Goal: Task Accomplishment & Management: Manage account settings

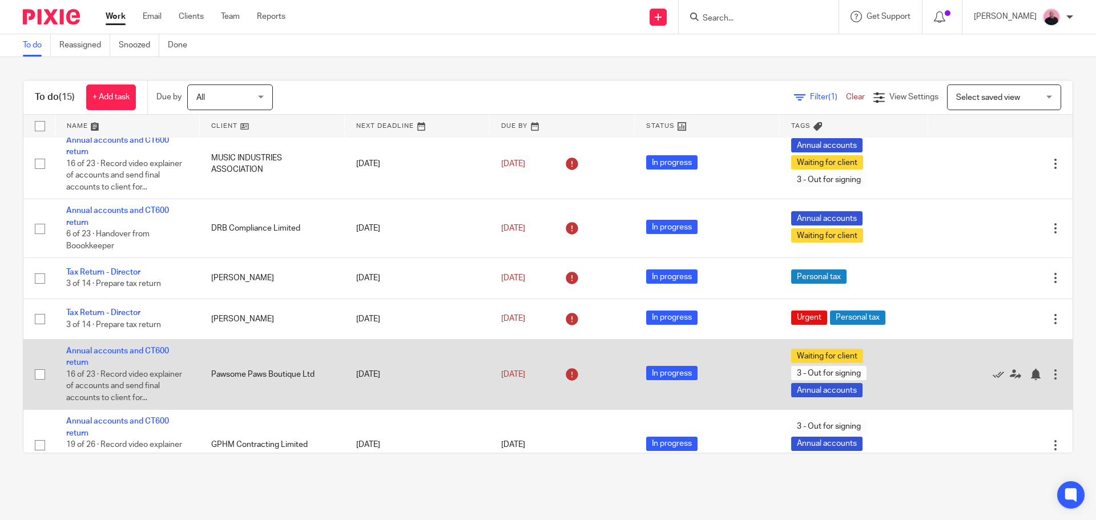
scroll to position [611, 0]
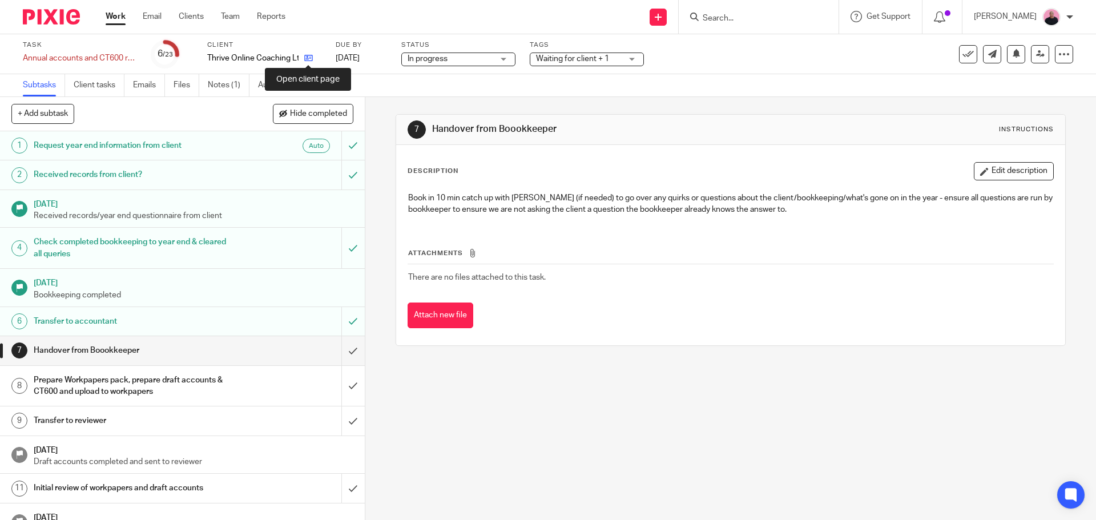
click at [309, 59] on icon at bounding box center [308, 58] width 9 height 9
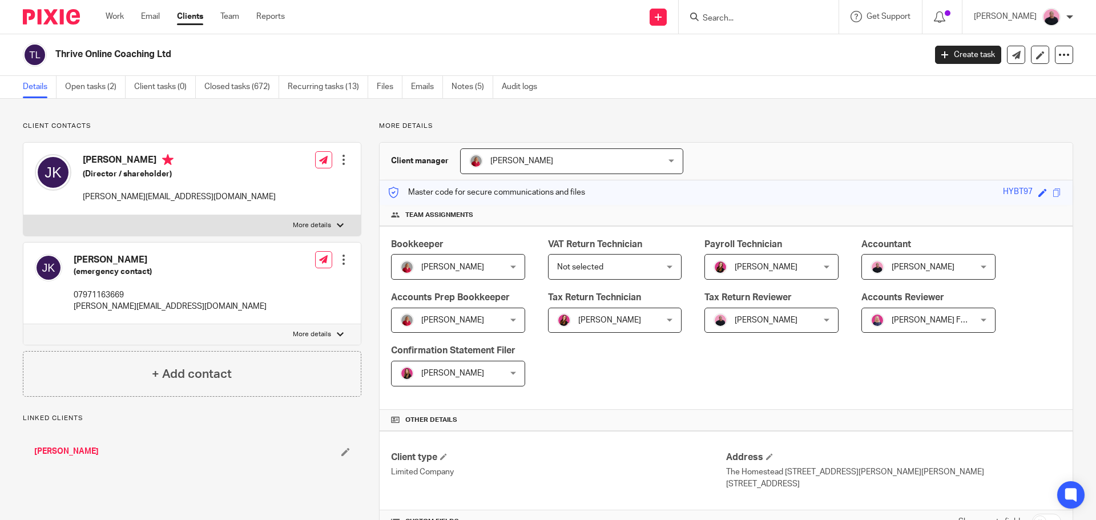
drag, startPoint x: 58, startPoint y: 51, endPoint x: 177, endPoint y: 54, distance: 118.8
click at [177, 54] on h2 "Thrive Online Coaching Ltd" at bounding box center [400, 55] width 690 height 12
click at [180, 58] on h2 "Thrive Online Coaching Ltd" at bounding box center [400, 55] width 690 height 12
click at [55, 54] on div "Thrive Online Coaching Ltd" at bounding box center [470, 55] width 895 height 24
drag, startPoint x: 55, startPoint y: 54, endPoint x: 178, endPoint y: 54, distance: 122.7
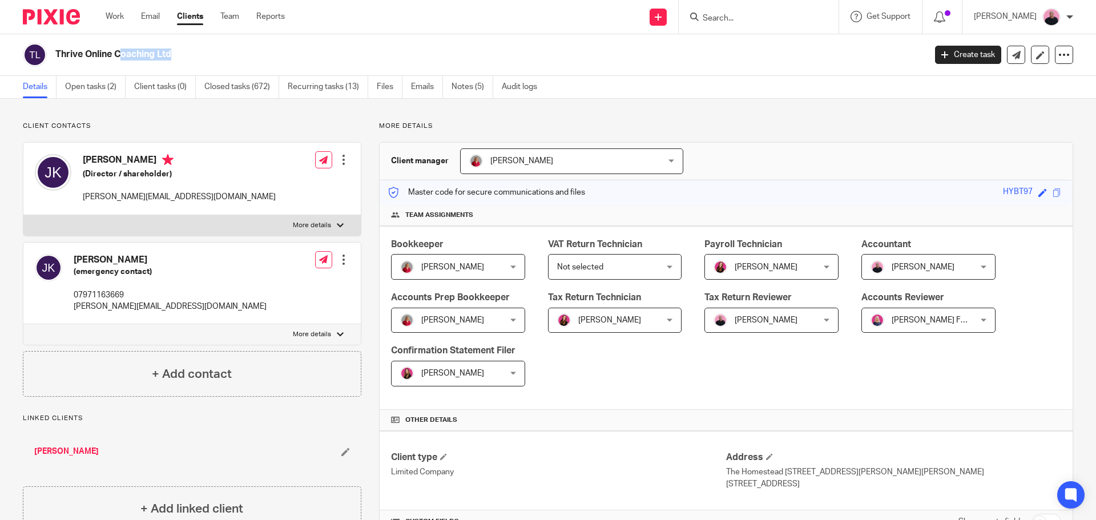
click at [178, 54] on div "Thrive Online Coaching Ltd" at bounding box center [470, 55] width 895 height 24
copy main "Thrive Online Coaching Ltd Create task Update from Companies House Export data …"
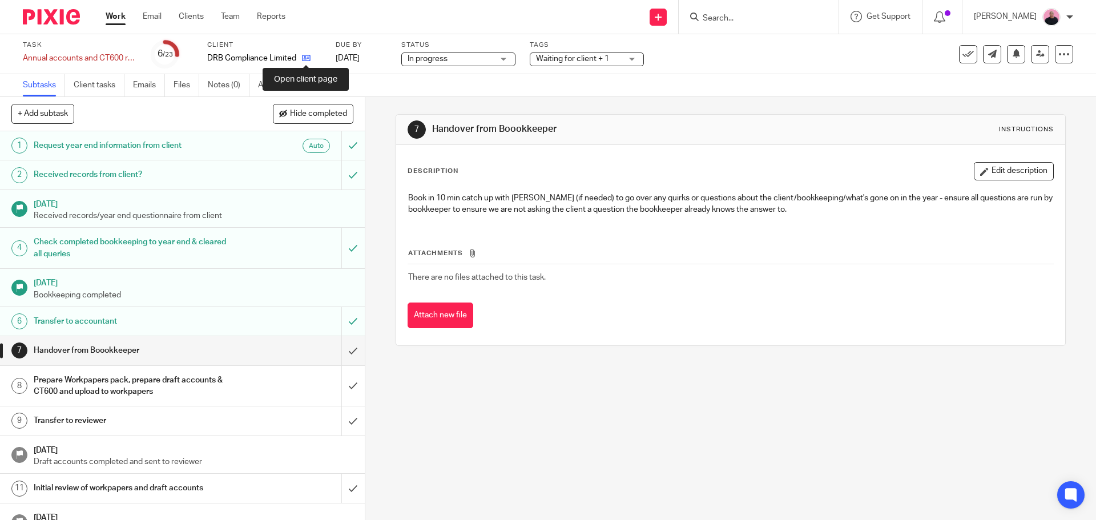
click at [305, 59] on icon at bounding box center [306, 58] width 9 height 9
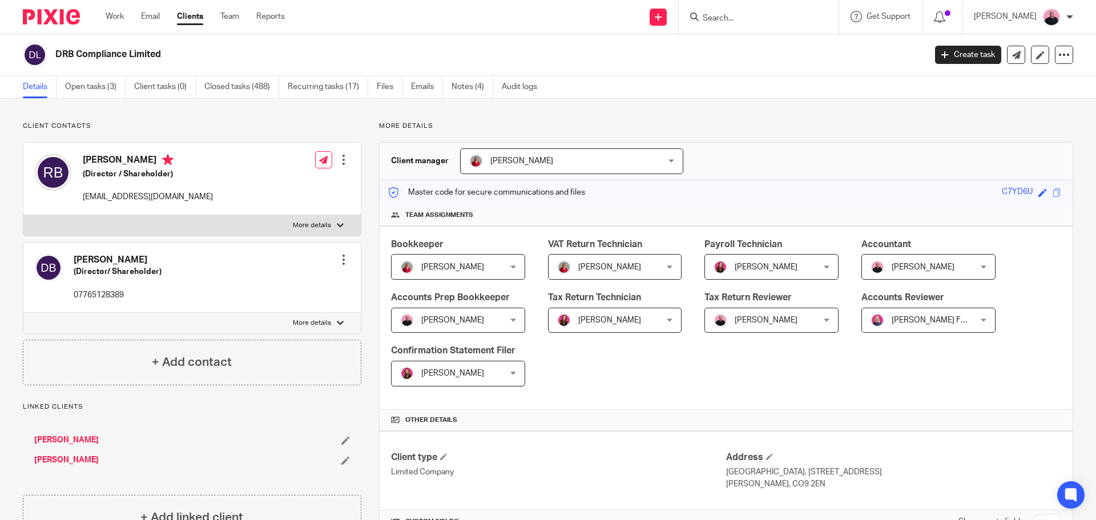
drag, startPoint x: 0, startPoint y: 0, endPoint x: 164, endPoint y: 54, distance: 172.4
click at [164, 54] on div "DRB Compliance Limited" at bounding box center [470, 55] width 895 height 24
copy h2 "DRB Compliance Limited"
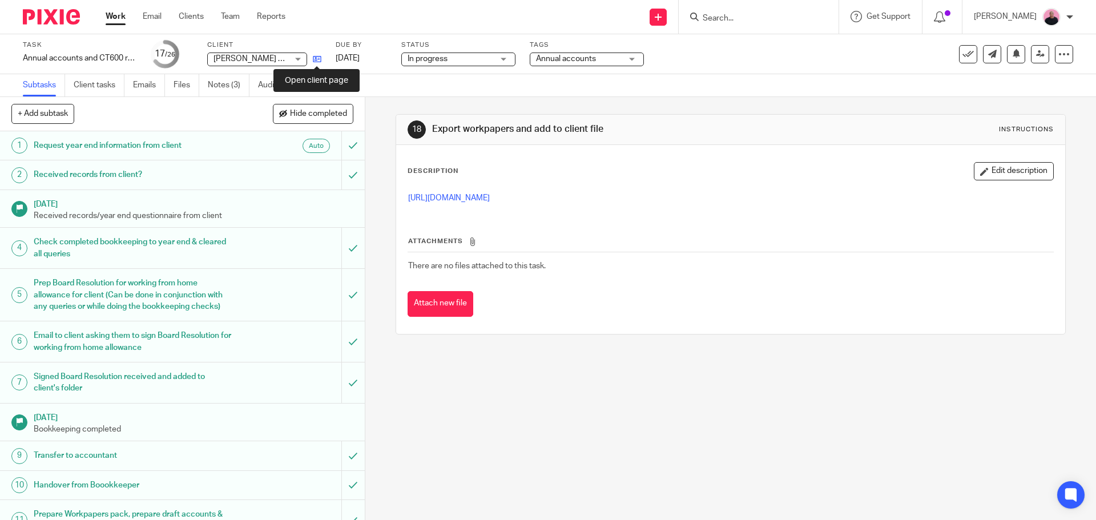
click at [316, 58] on icon at bounding box center [317, 59] width 9 height 9
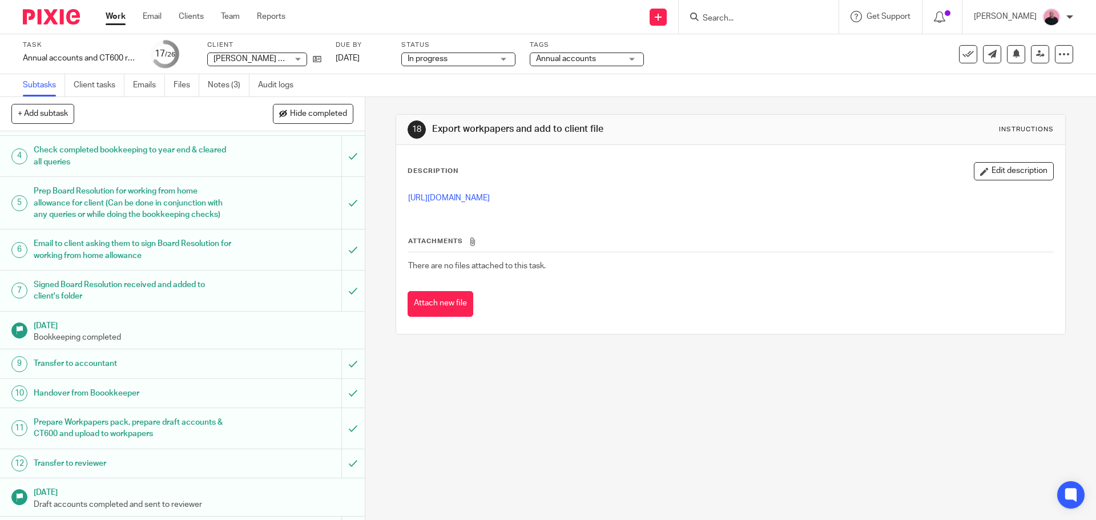
scroll to position [343, 0]
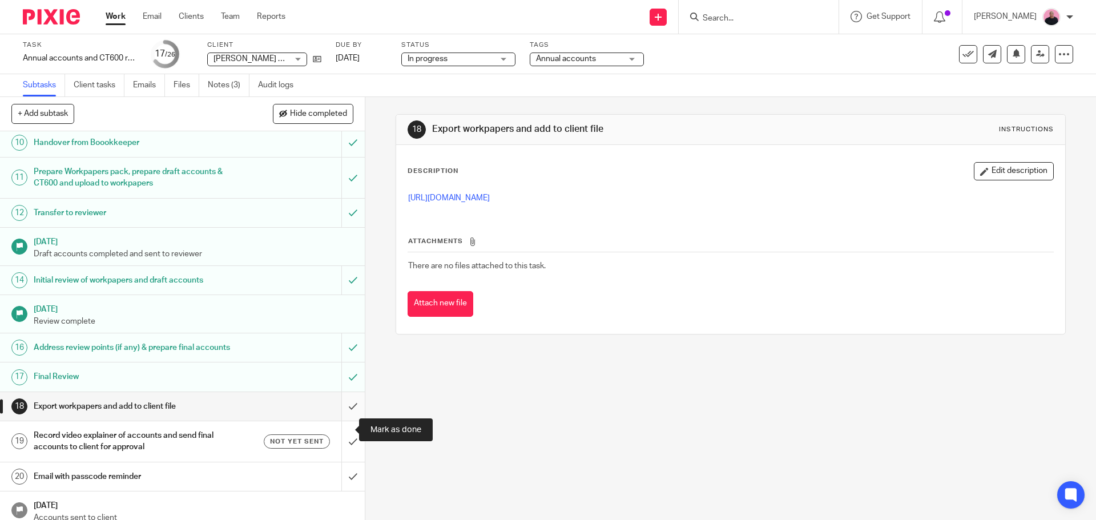
click at [341, 421] on input "submit" at bounding box center [182, 406] width 365 height 29
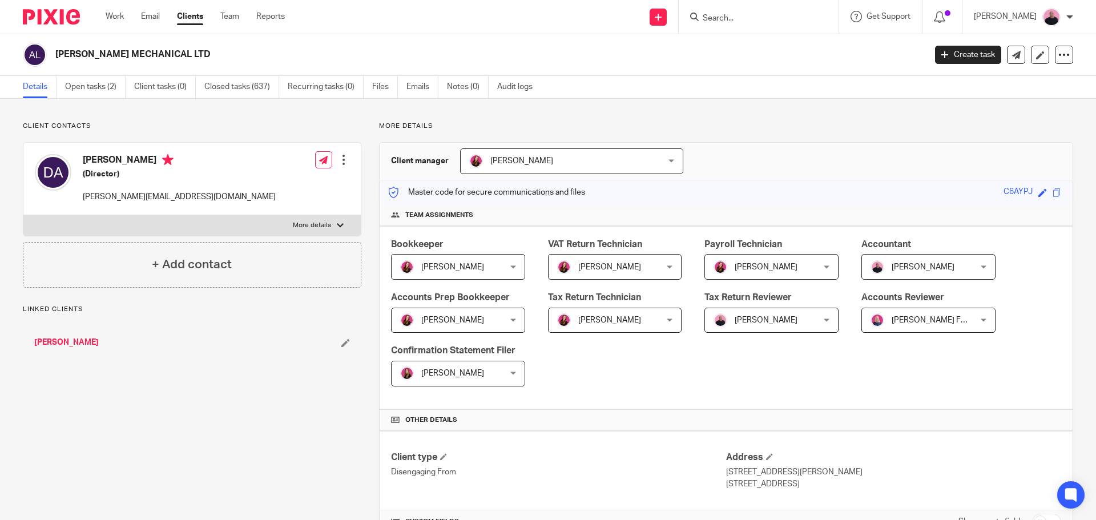
click at [45, 56] on div "[PERSON_NAME] MECHANICAL LTD" at bounding box center [470, 55] width 895 height 24
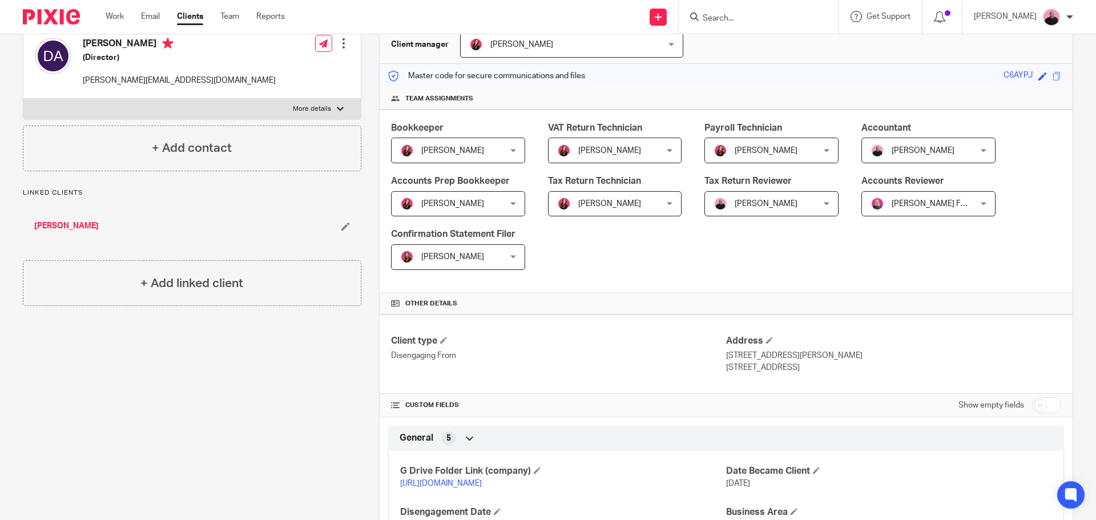
scroll to position [285, 0]
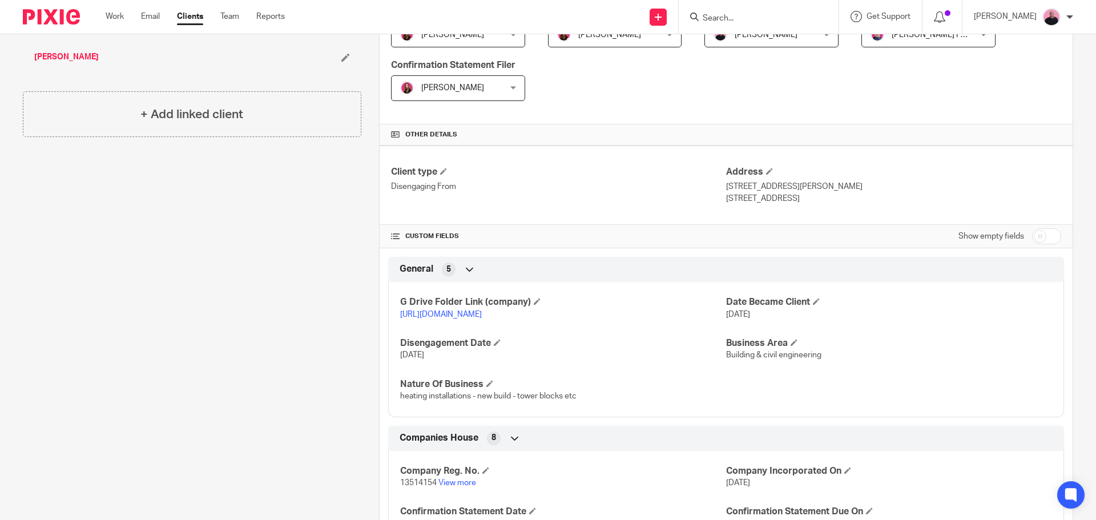
click at [482, 316] on link "[URL][DOMAIN_NAME]" at bounding box center [441, 315] width 82 height 8
click at [465, 312] on link "[URL][DOMAIN_NAME]" at bounding box center [441, 315] width 82 height 8
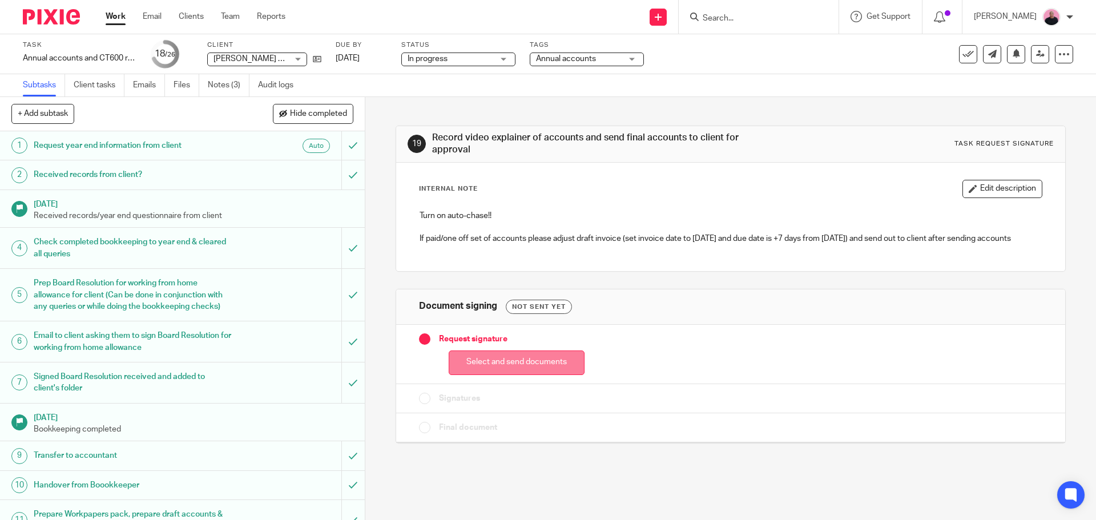
click at [543, 362] on button "Select and send documents" at bounding box center [517, 362] width 136 height 25
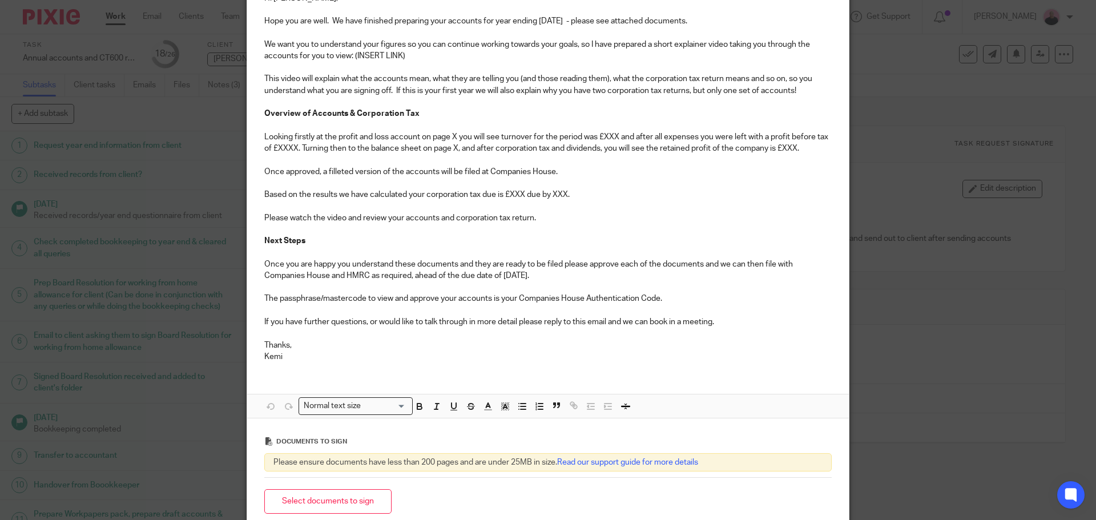
scroll to position [269, 0]
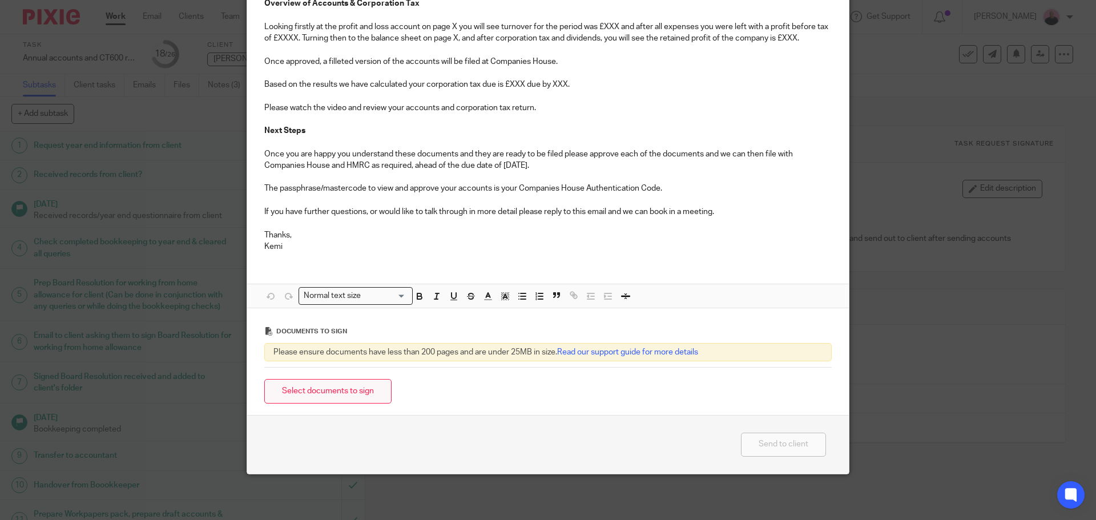
click at [360, 389] on button "Select documents to sign" at bounding box center [327, 391] width 127 height 25
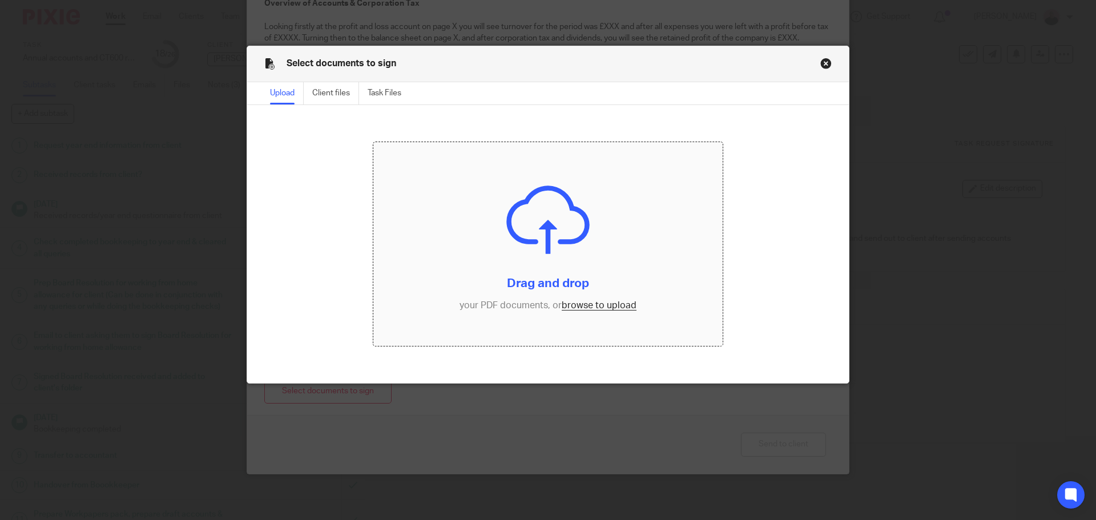
click at [591, 307] on input "file" at bounding box center [548, 244] width 350 height 204
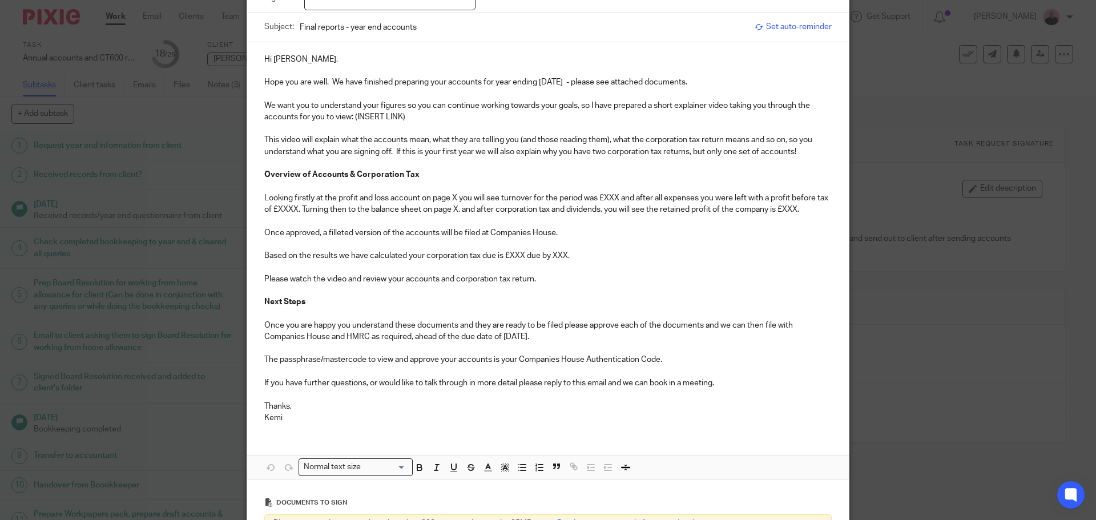
scroll to position [0, 0]
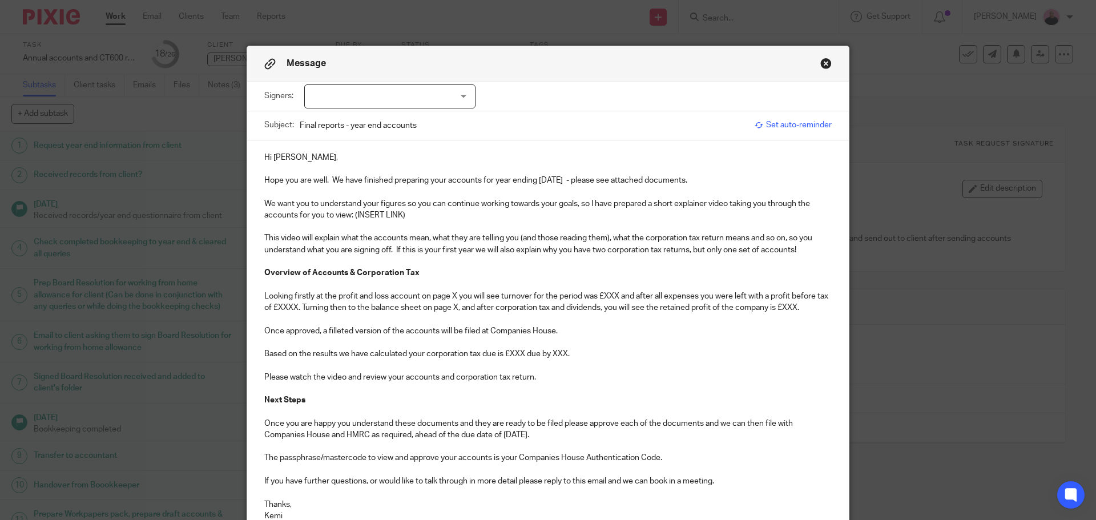
drag, startPoint x: 392, startPoint y: 249, endPoint x: 809, endPoint y: 248, distance: 416.7
click at [809, 248] on p "This video will explain what the accounts mean, what they are telling you (and …" at bounding box center [547, 243] width 567 height 23
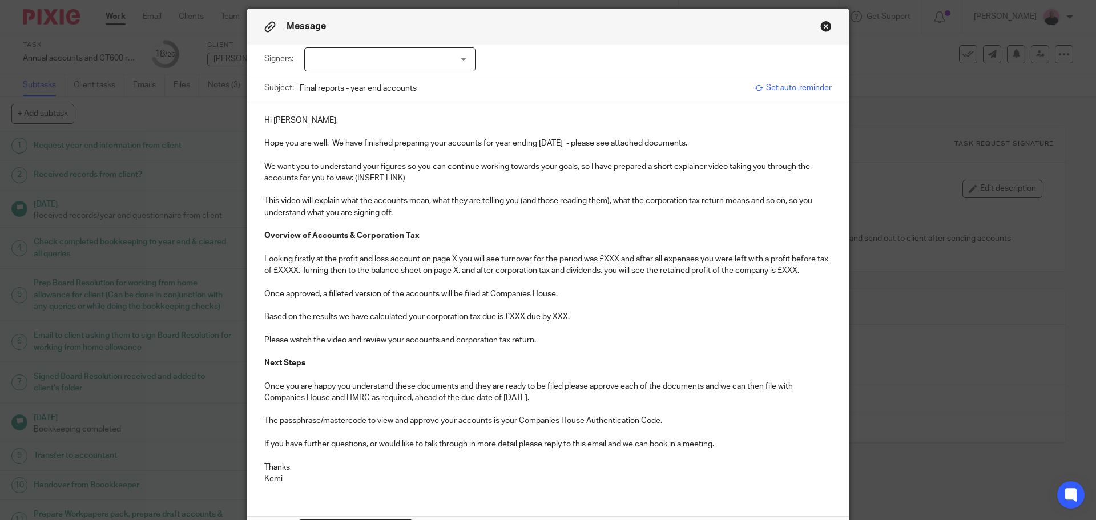
scroll to position [57, 0]
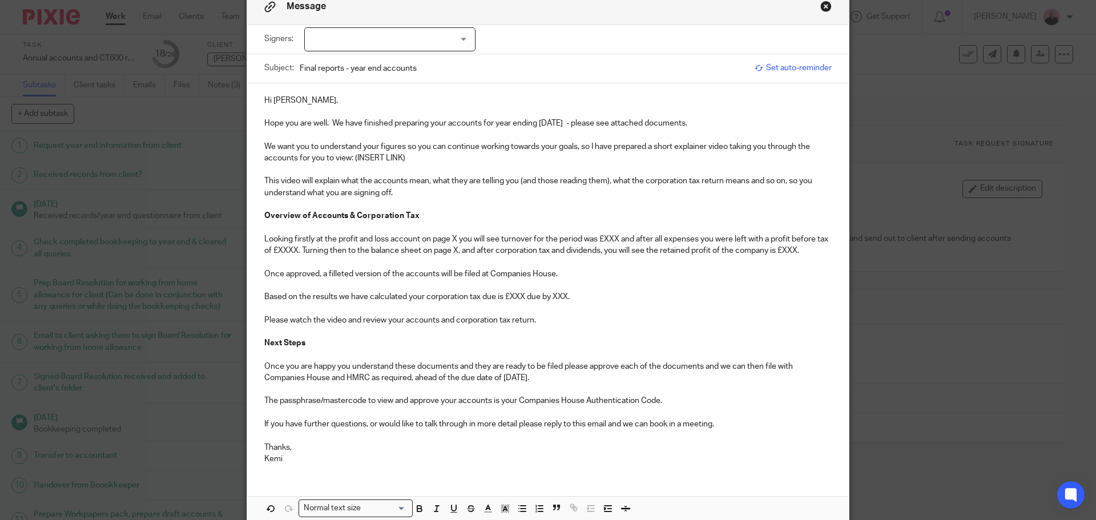
click at [454, 238] on p "Looking firstly at the profit and loss account on page X you will see turnover …" at bounding box center [547, 244] width 567 height 23
click at [616, 236] on p "Looking firstly at the profit and loss account on page 5 you will see turnover …" at bounding box center [547, 244] width 567 height 23
click at [305, 248] on p "Looking firstly at the profit and loss account on page 5 you will see turnover …" at bounding box center [547, 244] width 567 height 23
click at [482, 247] on p "Looking firstly at the profit and loss account on page 5 you will see turnover …" at bounding box center [547, 244] width 567 height 23
click at [279, 257] on p "Looking firstly at the profit and loss account on page 5 you will see turnover …" at bounding box center [547, 244] width 567 height 23
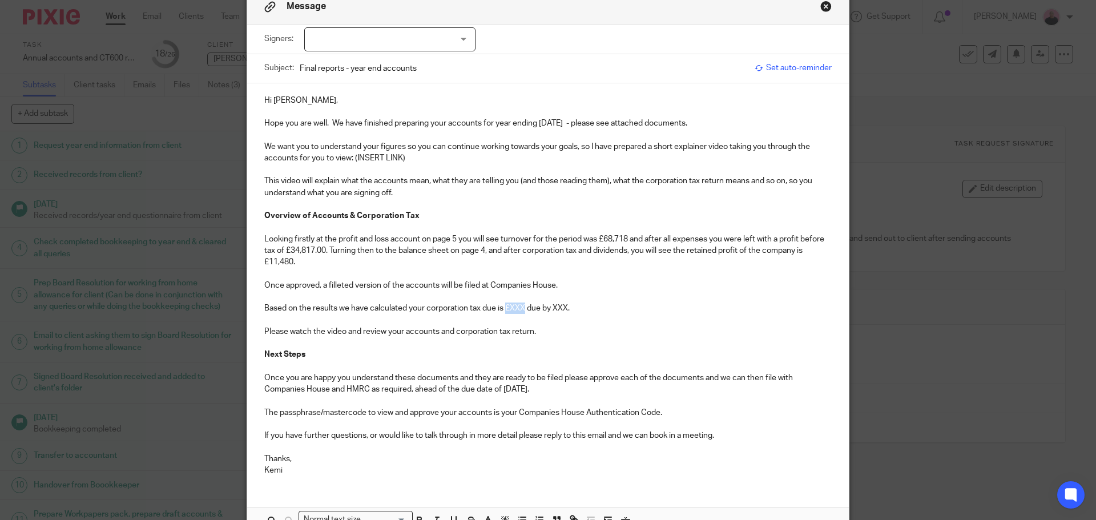
drag, startPoint x: 522, startPoint y: 306, endPoint x: 503, endPoint y: 307, distance: 18.3
click at [503, 307] on p "Based on the results we have calculated your corporation tax due is £XXX due by…" at bounding box center [547, 308] width 567 height 11
click at [582, 307] on p "Based on the results we have calculated your corporation tax due is £6,615.23 d…" at bounding box center [547, 308] width 567 height 11
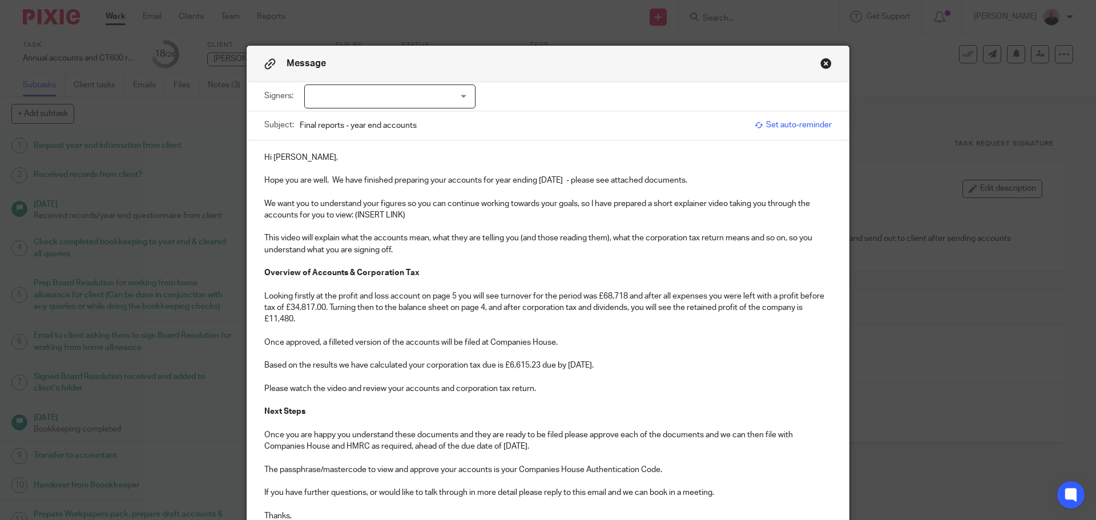
click at [403, 216] on p "We want you to understand your figures so you can continue working towards your…" at bounding box center [547, 209] width 567 height 23
drag, startPoint x: 461, startPoint y: 98, endPoint x: 455, endPoint y: 96, distance: 6.7
click at [461, 98] on div at bounding box center [389, 96] width 171 height 24
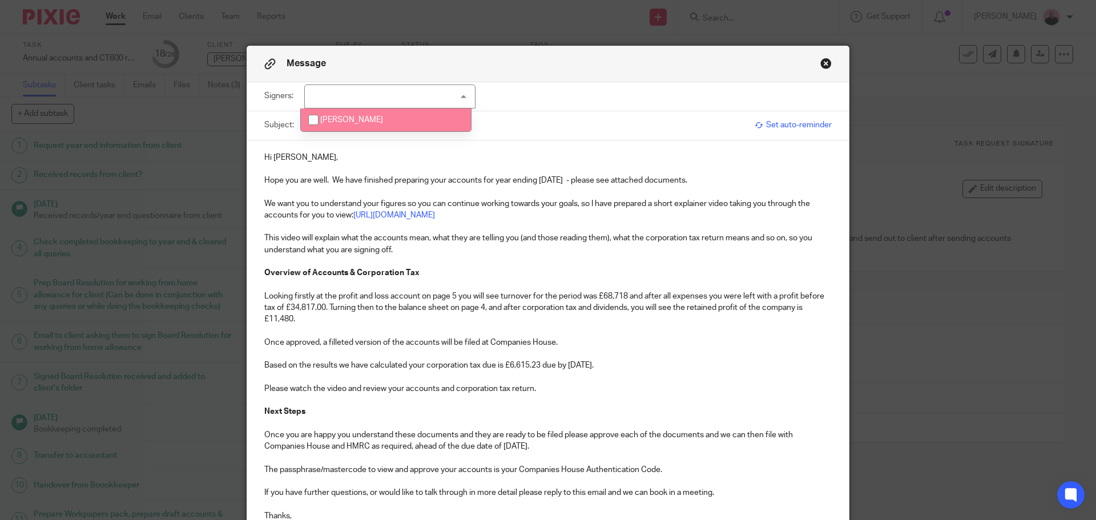
click at [312, 120] on input "checkbox" at bounding box center [314, 120] width 22 height 22
checkbox input "true"
click at [647, 372] on p at bounding box center [547, 377] width 567 height 11
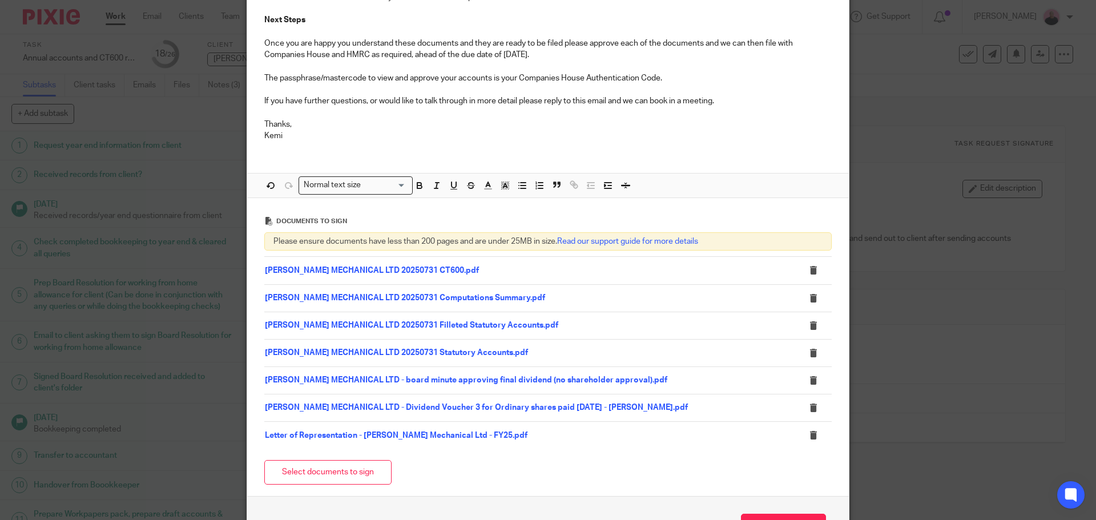
scroll to position [473, 0]
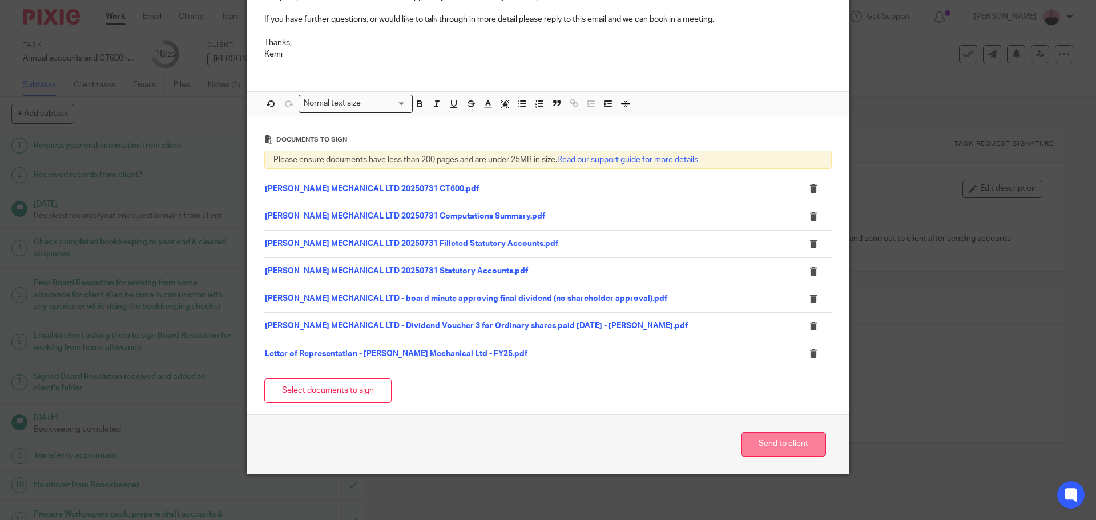
click at [760, 445] on button "Send to client" at bounding box center [783, 444] width 85 height 25
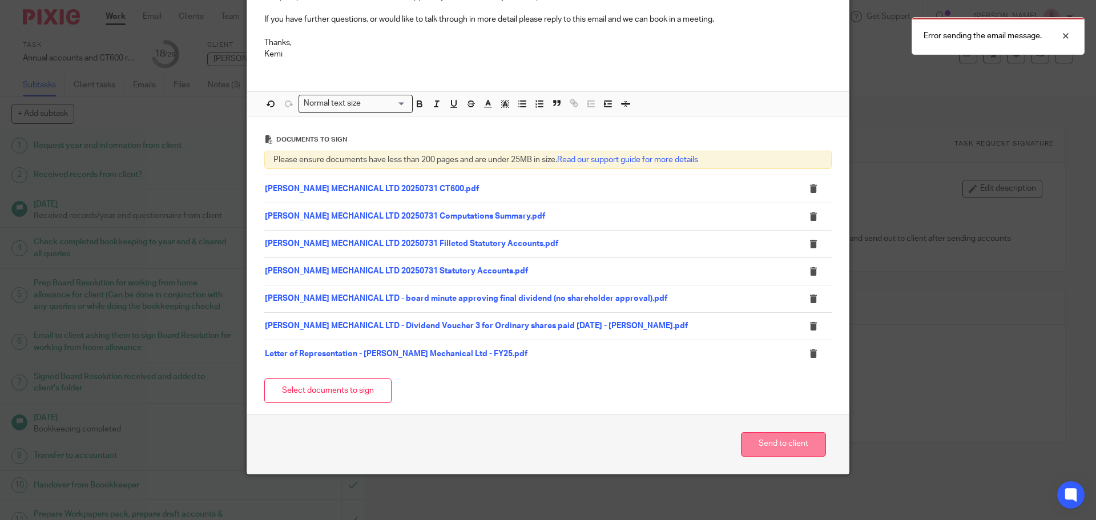
click at [785, 447] on button "Send to client" at bounding box center [783, 444] width 85 height 25
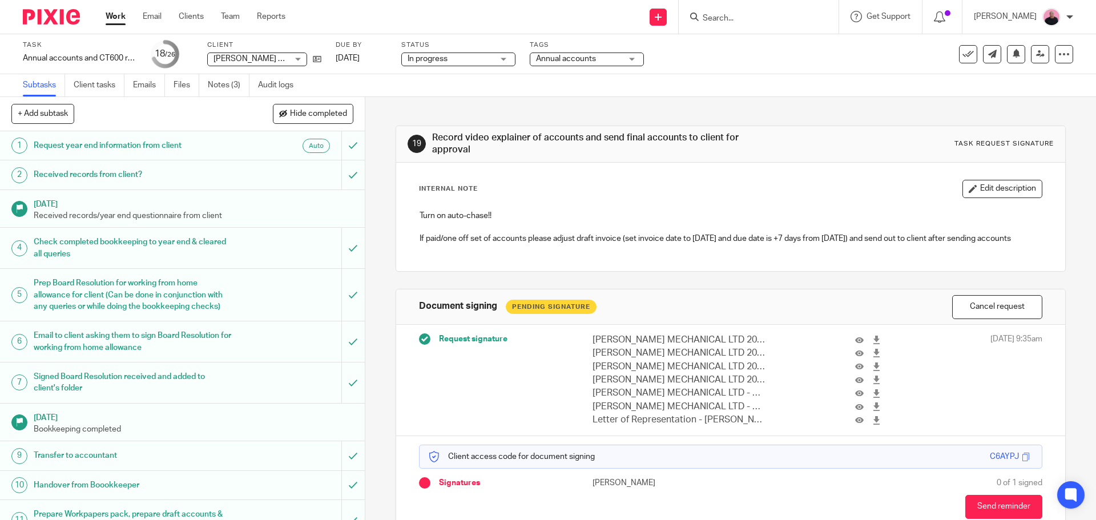
click at [554, 58] on span "Annual accounts" at bounding box center [566, 59] width 60 height 8
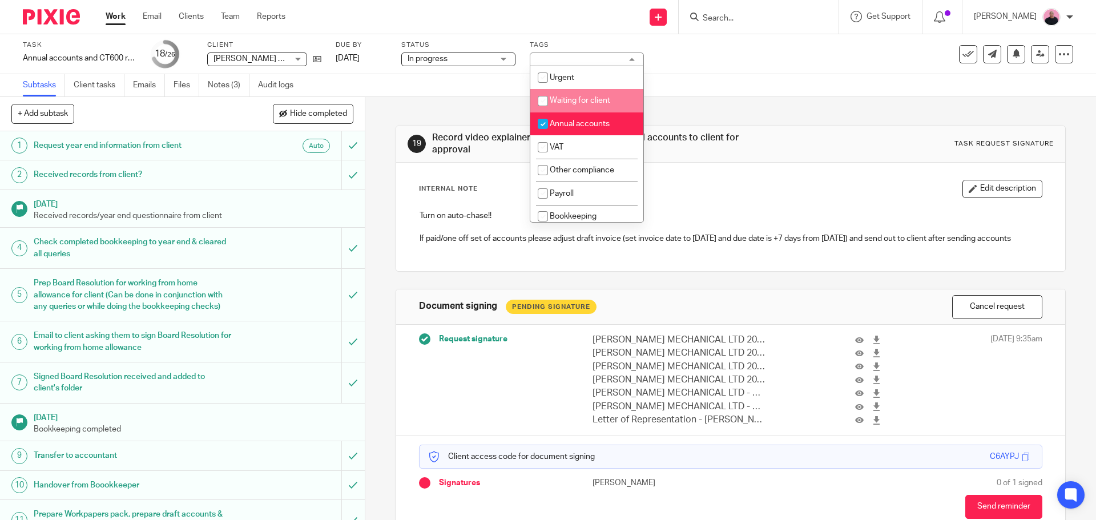
click at [545, 100] on input "checkbox" at bounding box center [543, 101] width 22 height 22
checkbox input "true"
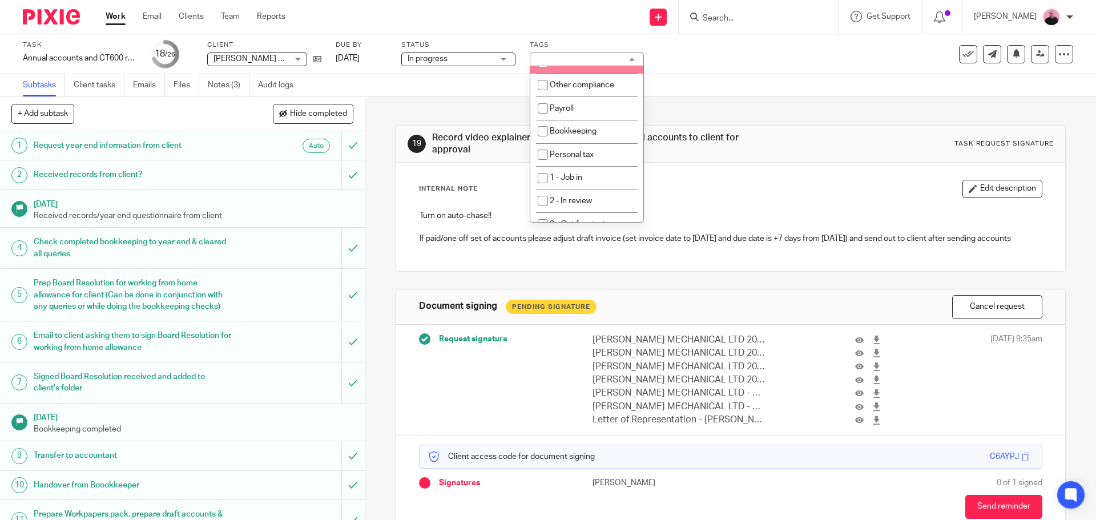
scroll to position [114, 0]
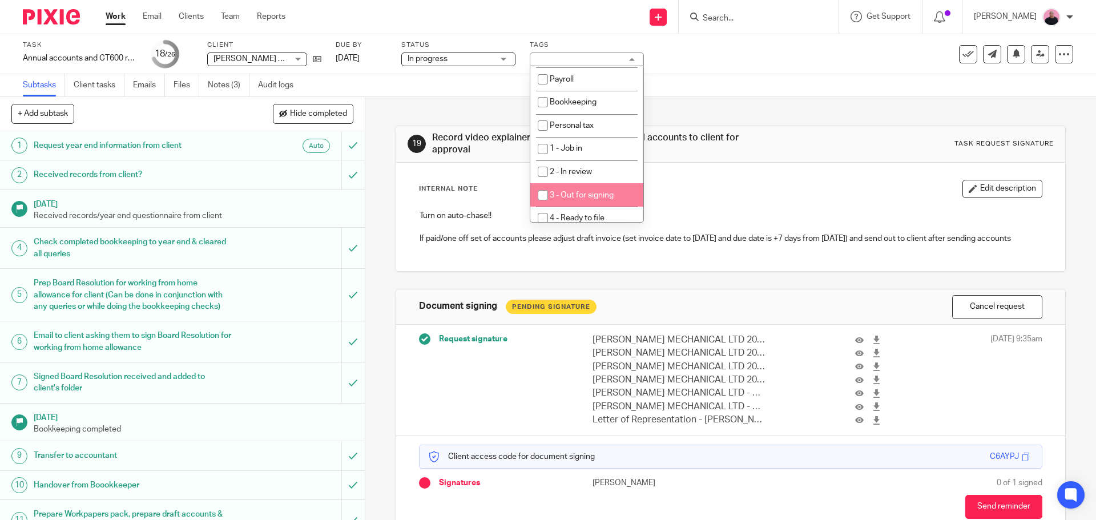
click at [544, 192] on input "checkbox" at bounding box center [543, 195] width 22 height 22
checkbox input "true"
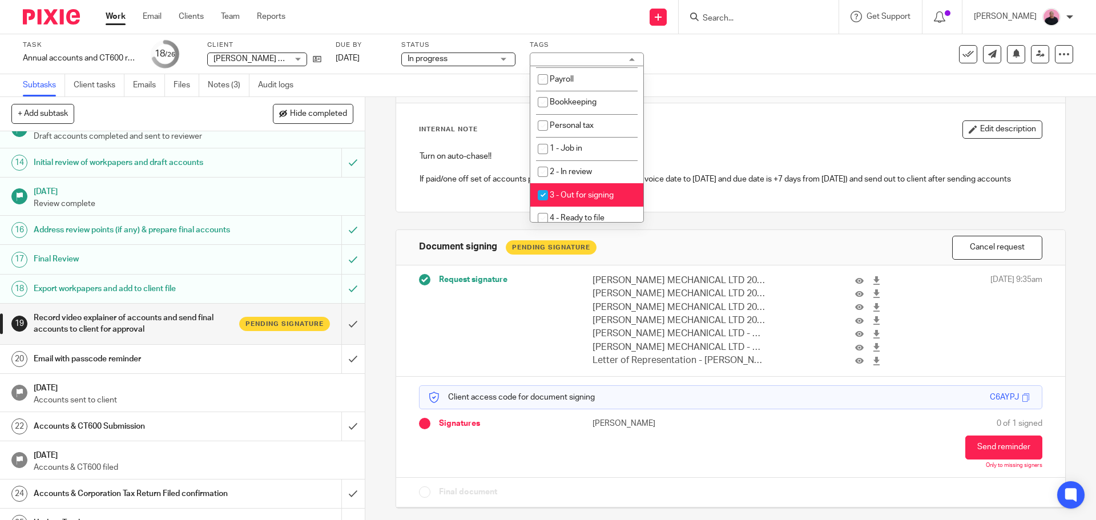
scroll to position [566, 0]
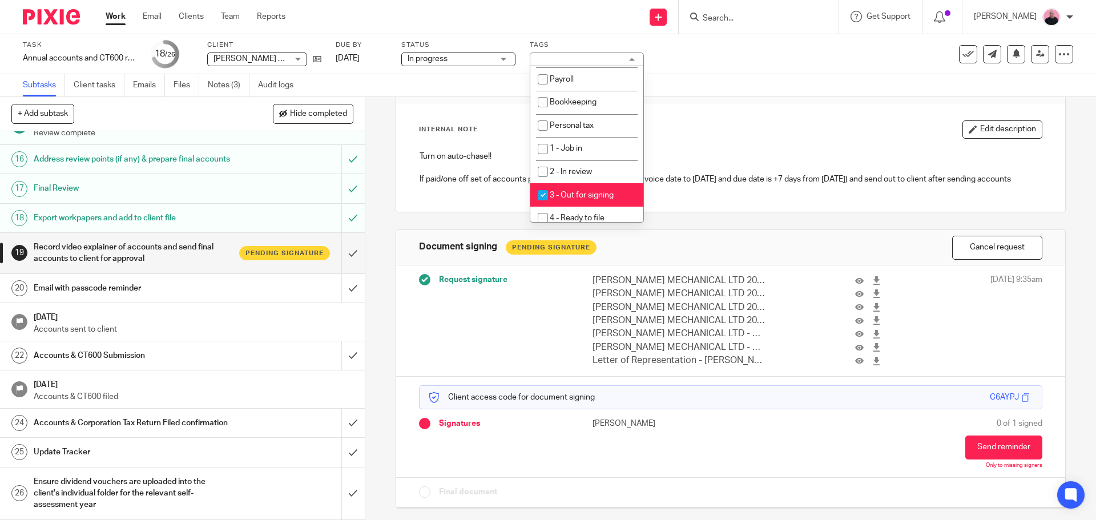
click at [246, 280] on div "Email with passcode reminder" at bounding box center [182, 288] width 296 height 17
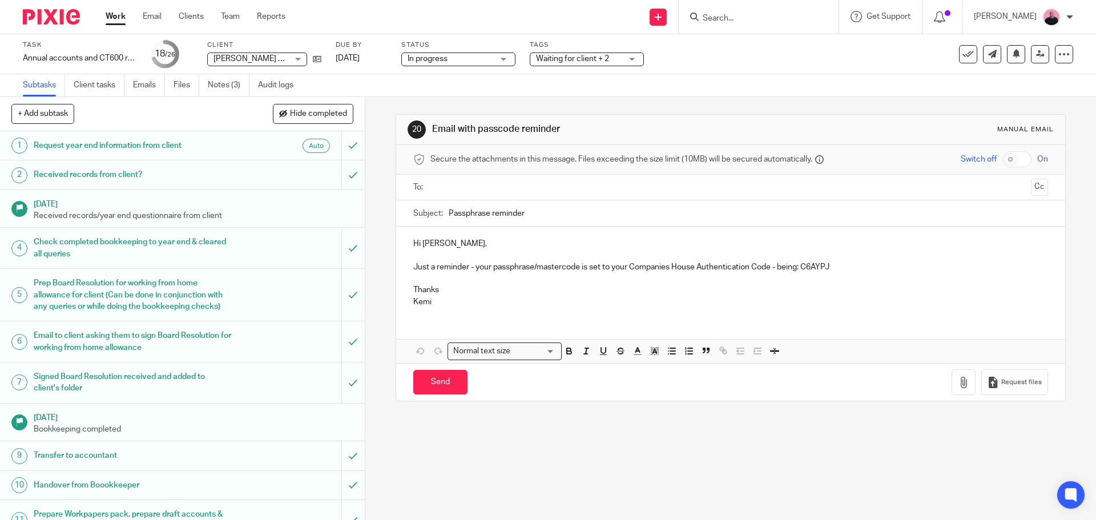
click at [468, 191] on input "text" at bounding box center [729, 187] width 591 height 13
click at [432, 393] on input "Send" at bounding box center [440, 384] width 54 height 25
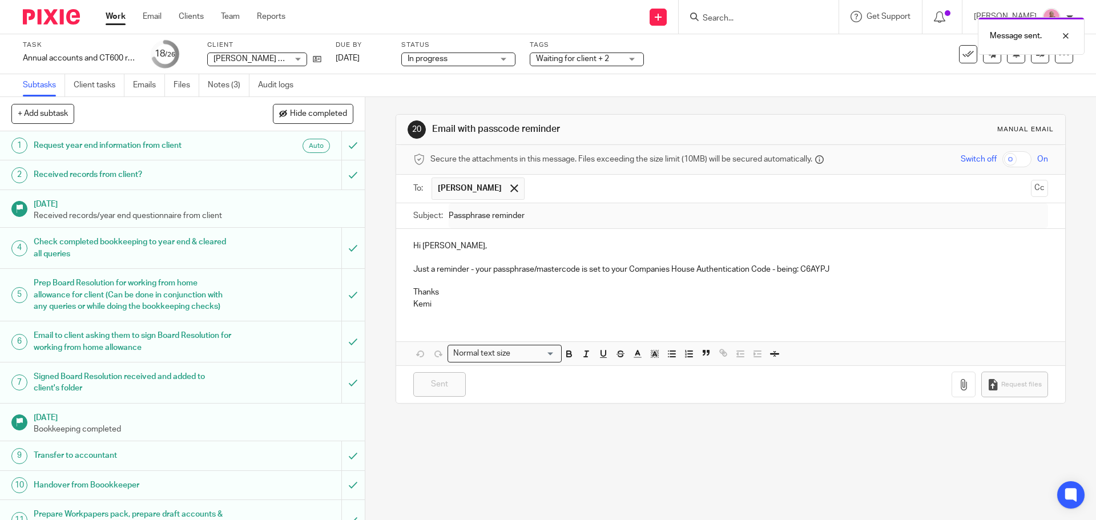
type input "Sent"
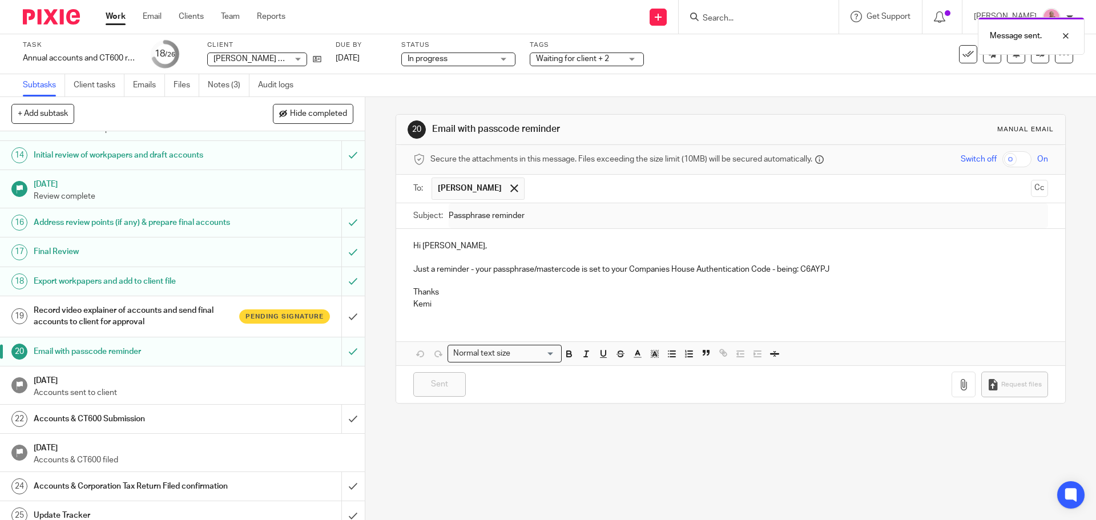
scroll to position [280, 0]
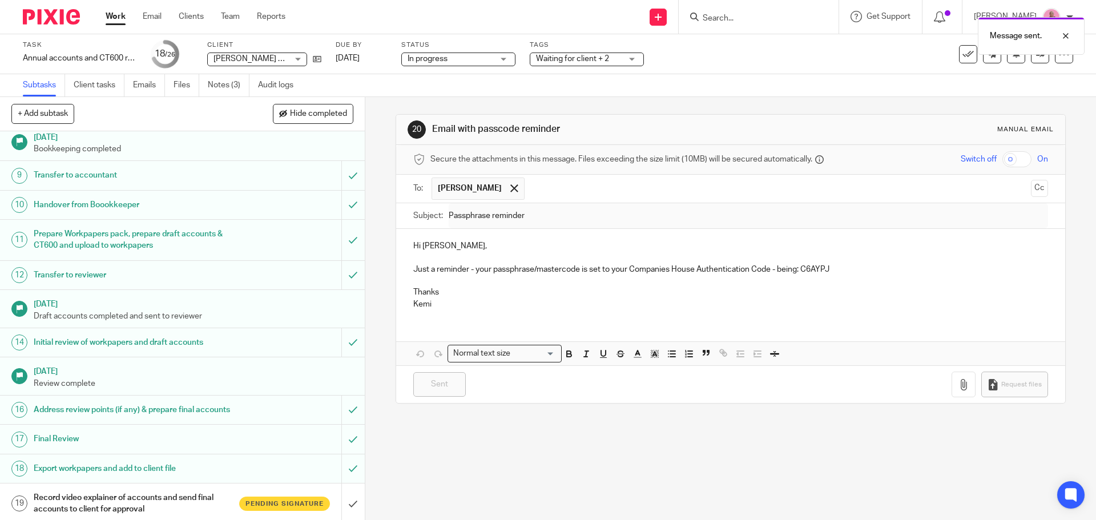
click at [736, 18] on div "Message sent." at bounding box center [816, 32] width 537 height 43
click at [720, 22] on div "Message sent." at bounding box center [816, 32] width 537 height 43
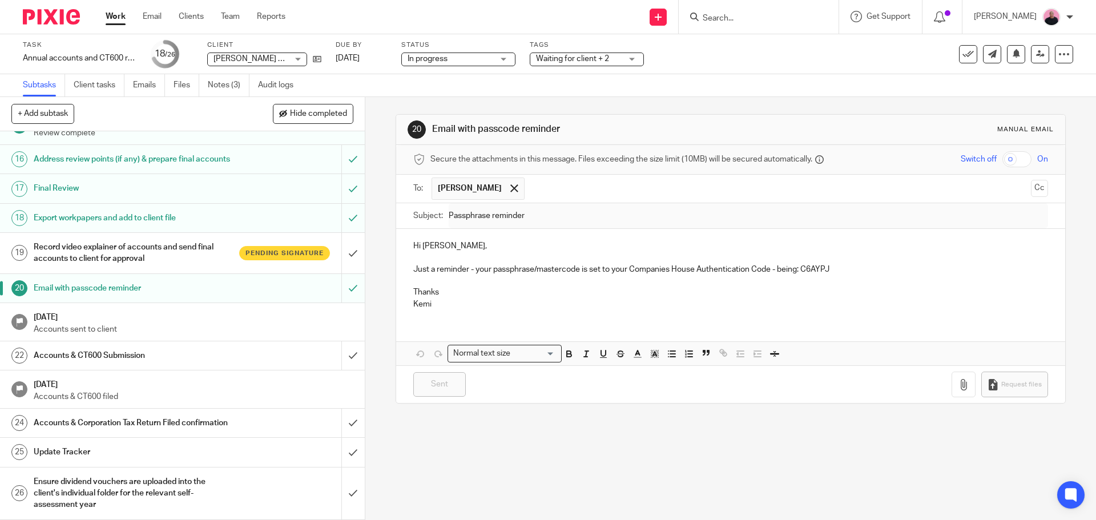
click at [247, 324] on p "Accounts sent to client" at bounding box center [194, 329] width 320 height 11
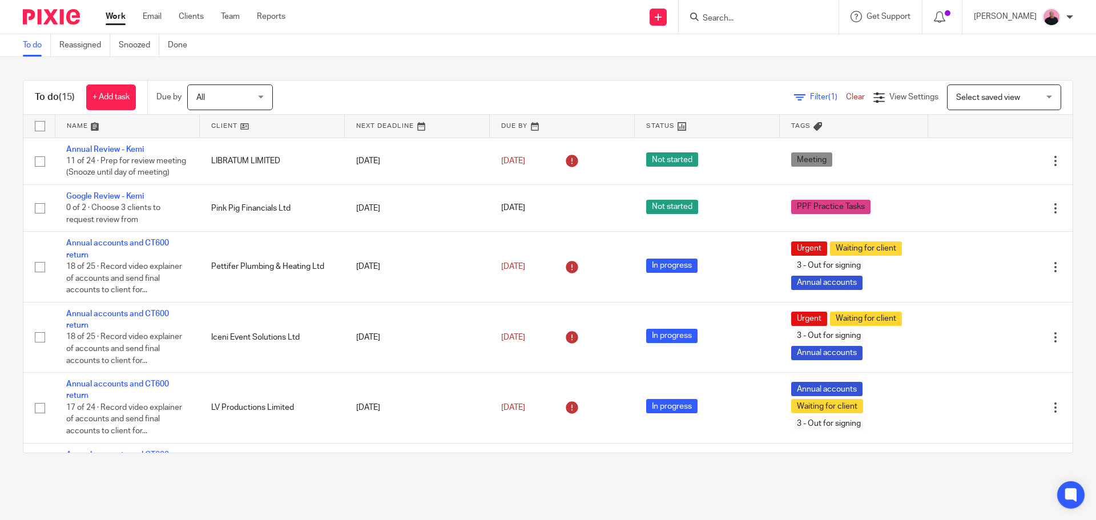
scroll to position [611, 0]
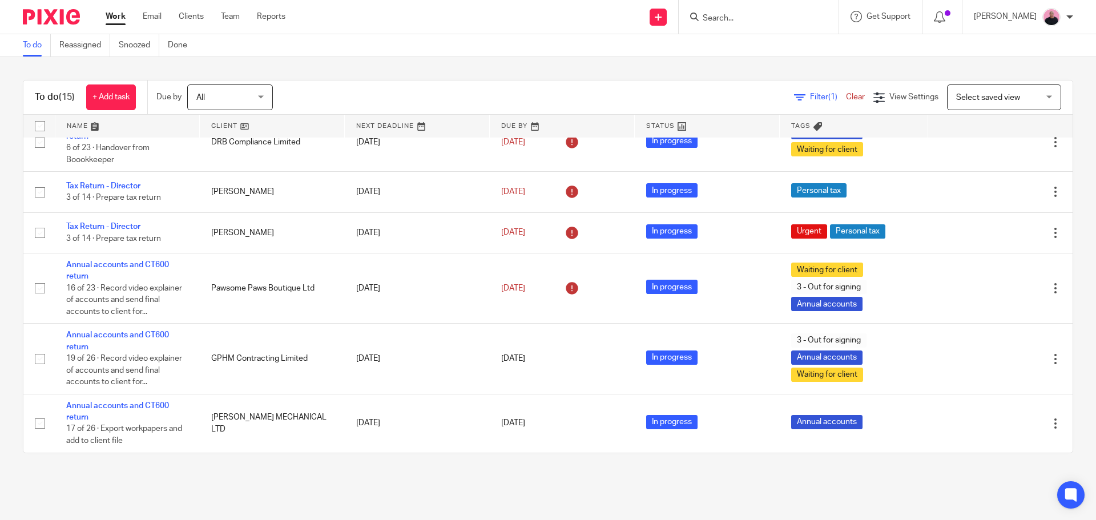
click at [754, 14] on input "Search" at bounding box center [753, 19] width 103 height 10
paste input "Rhian Burke 13 Sept 2025, 15:05 (2 days ago) to me, Damon Hi Kemi I hope you ar…"
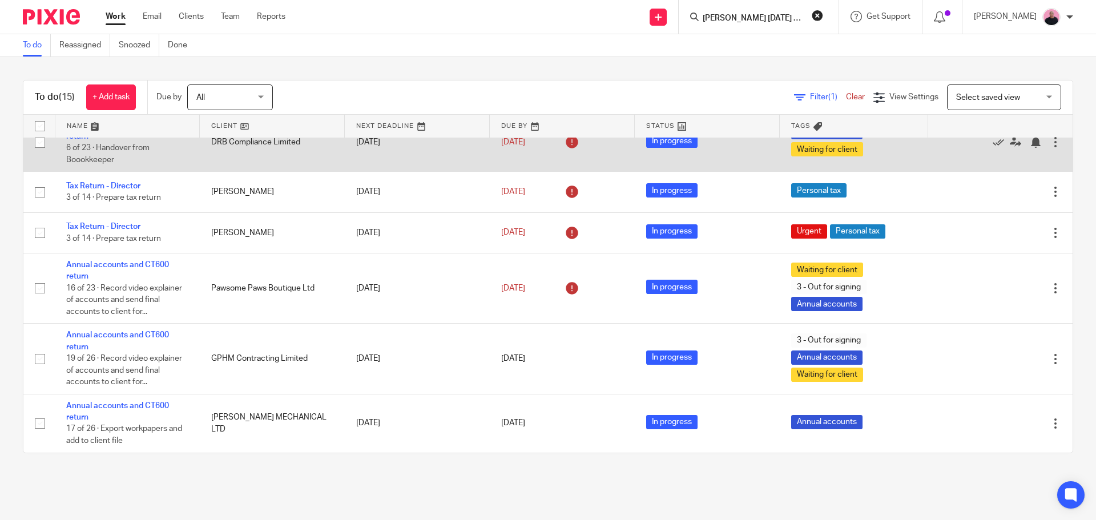
scroll to position [0, 1718]
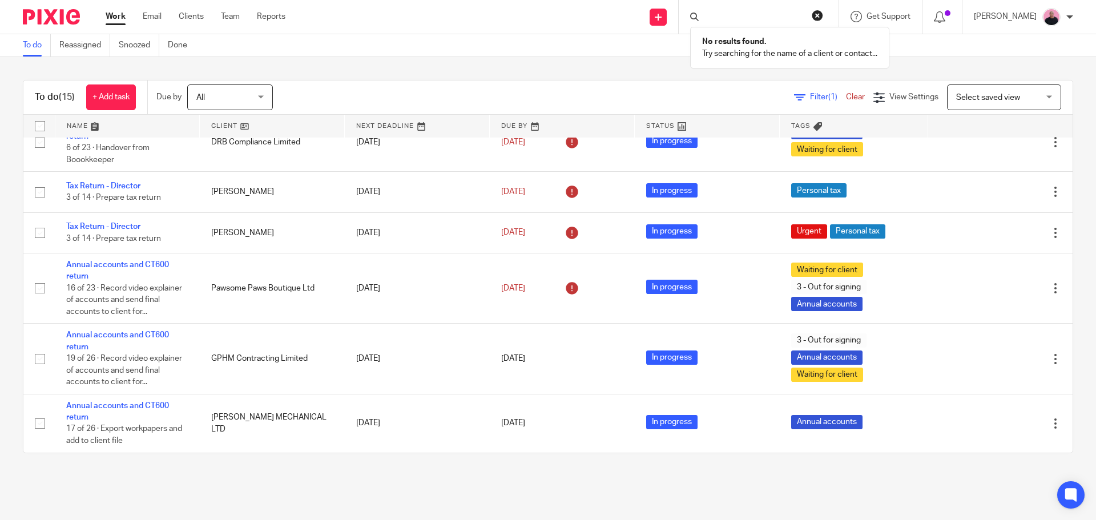
type input "Rhian Burke 13 Sept 2025, 15:05 (2 days ago) to me, Damon Hi Kemi I hope you ar…"
click at [823, 17] on button "reset" at bounding box center [817, 15] width 11 height 11
click at [759, 19] on input "Search" at bounding box center [753, 19] width 103 height 10
paste input "Rhian Burke"
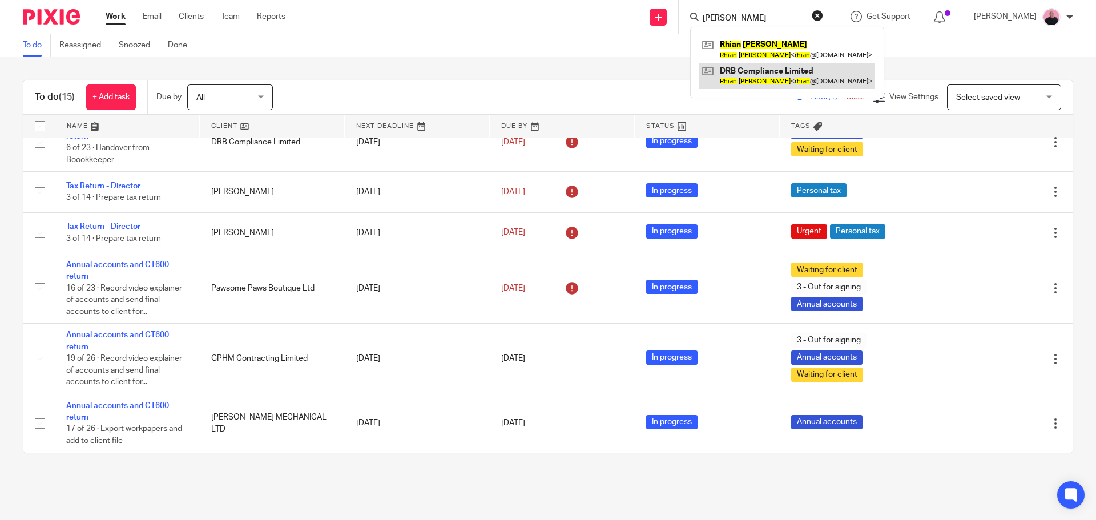
type input "Rhian Burke"
click at [823, 13] on button "reset" at bounding box center [817, 15] width 11 height 11
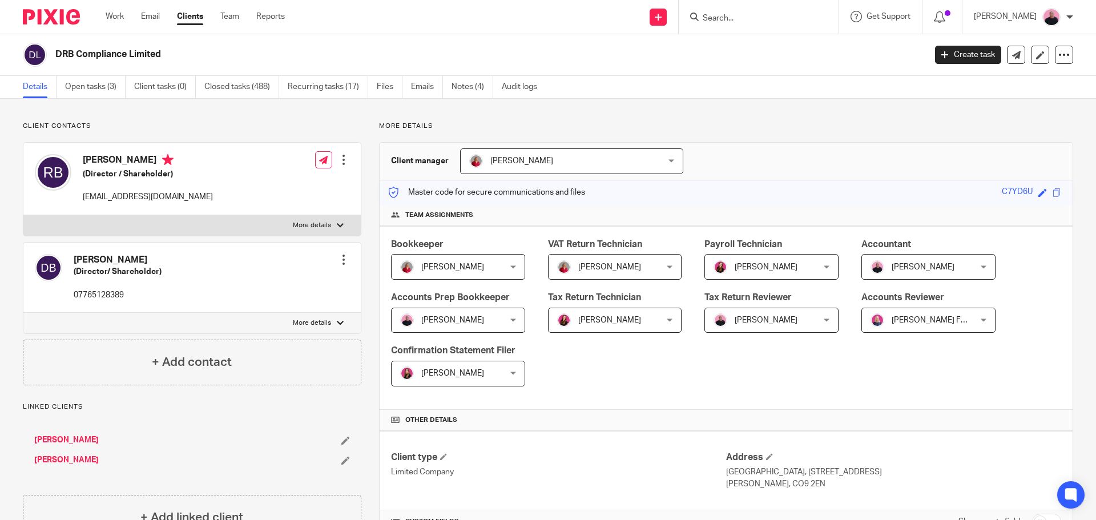
click at [743, 20] on input "Search" at bounding box center [753, 19] width 103 height 10
paste input "[PERSON_NAME]"
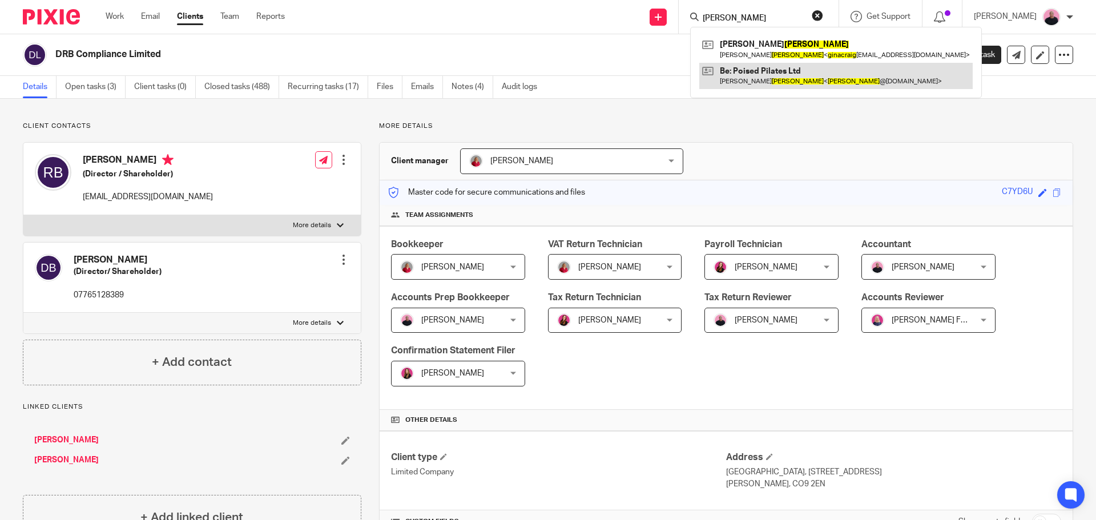
type input "[PERSON_NAME]"
click at [790, 69] on link at bounding box center [835, 76] width 273 height 26
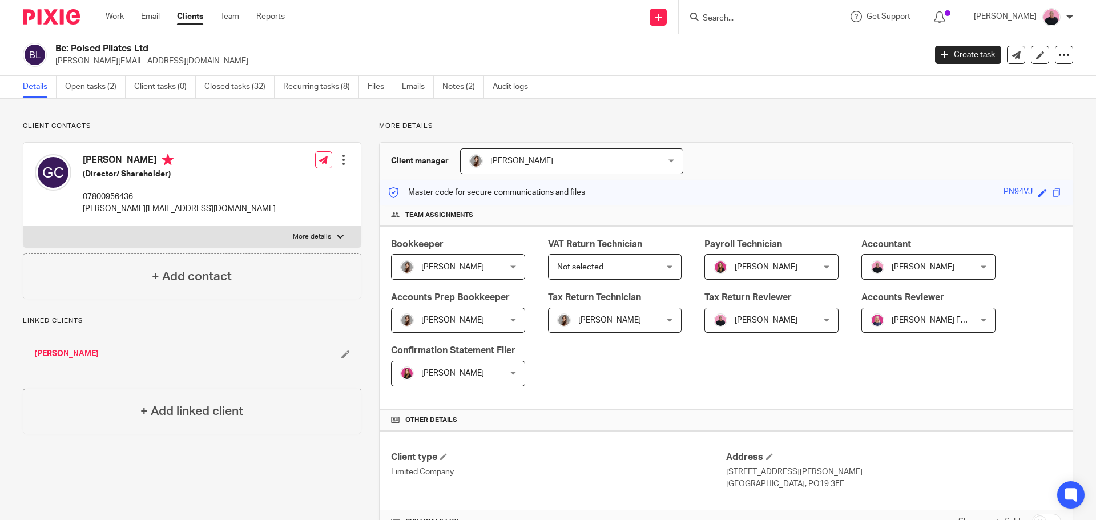
click at [777, 16] on input "Search" at bounding box center [753, 19] width 103 height 10
paste input "Tribe Zero Waste"
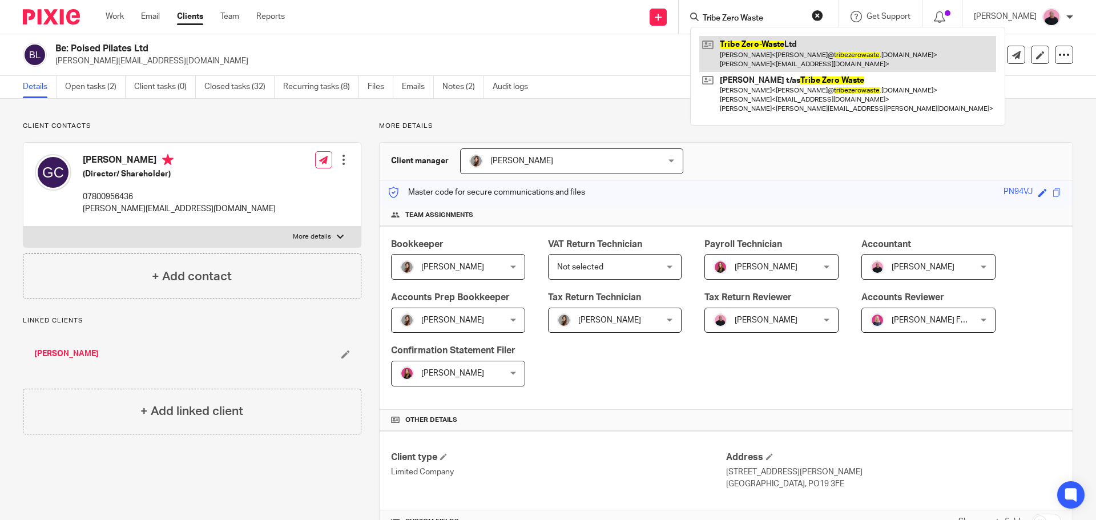
type input "Tribe Zero Waste"
click at [779, 41] on link at bounding box center [847, 53] width 297 height 35
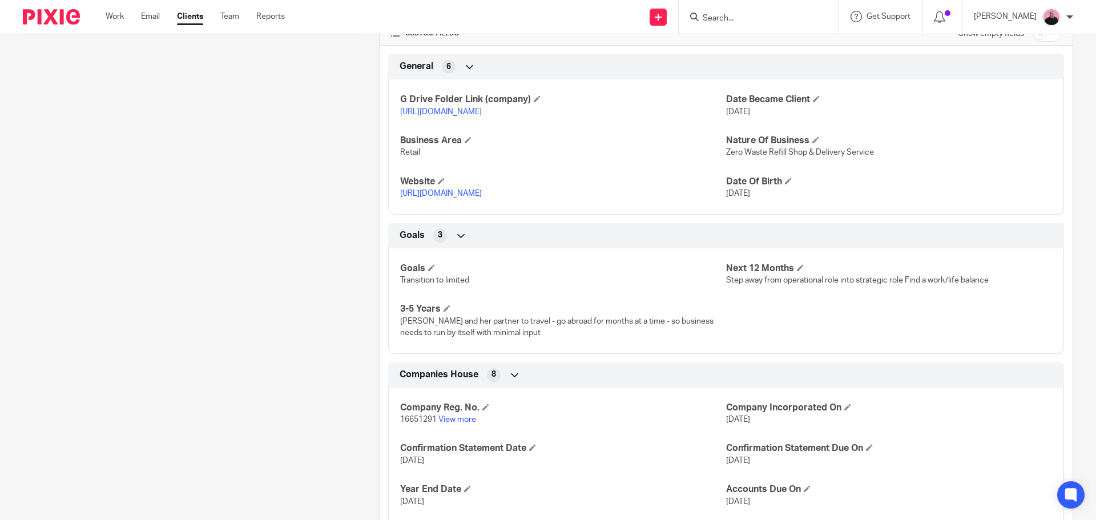
scroll to position [571, 0]
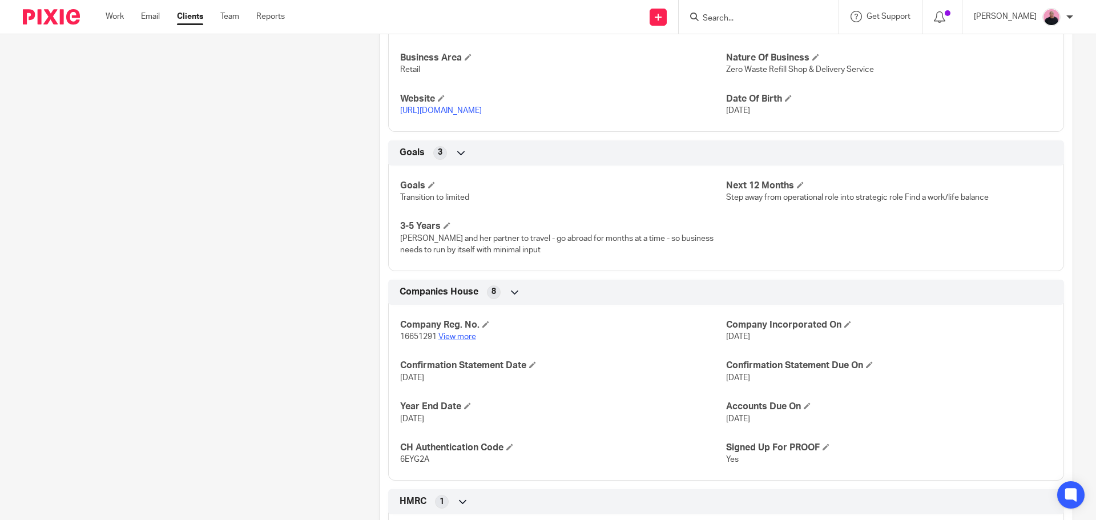
click at [462, 341] on link "View more" at bounding box center [457, 337] width 38 height 8
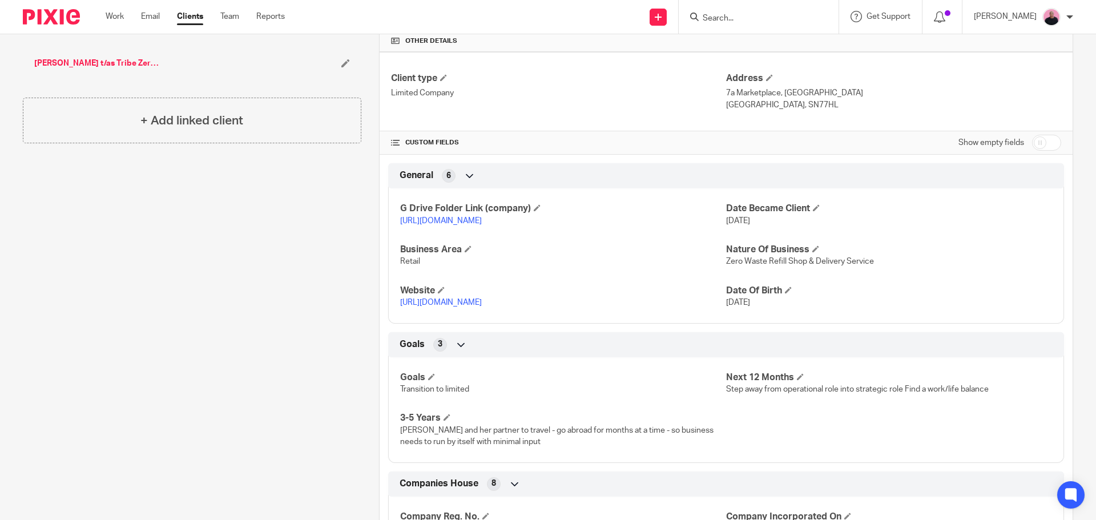
scroll to position [228, 0]
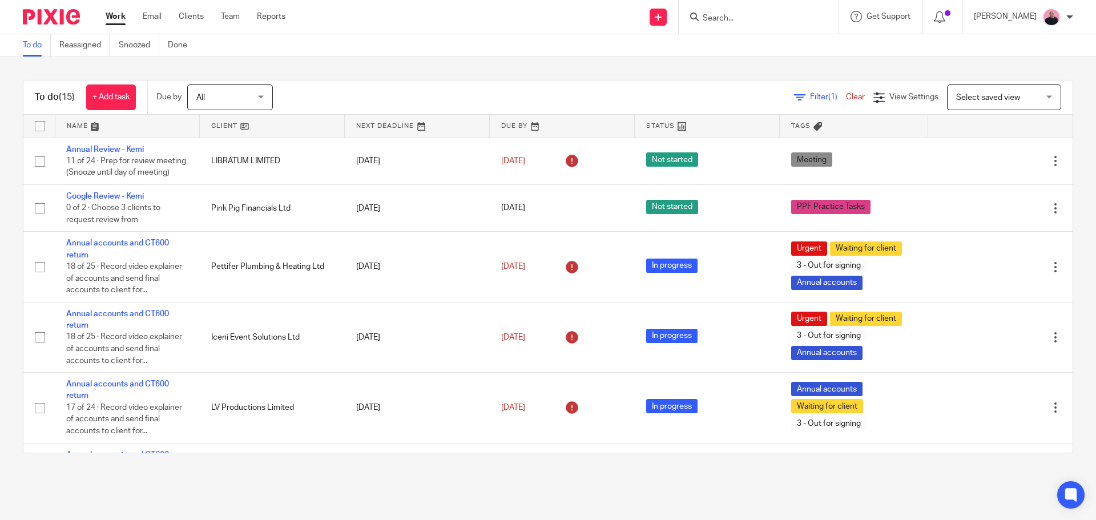
scroll to position [611, 0]
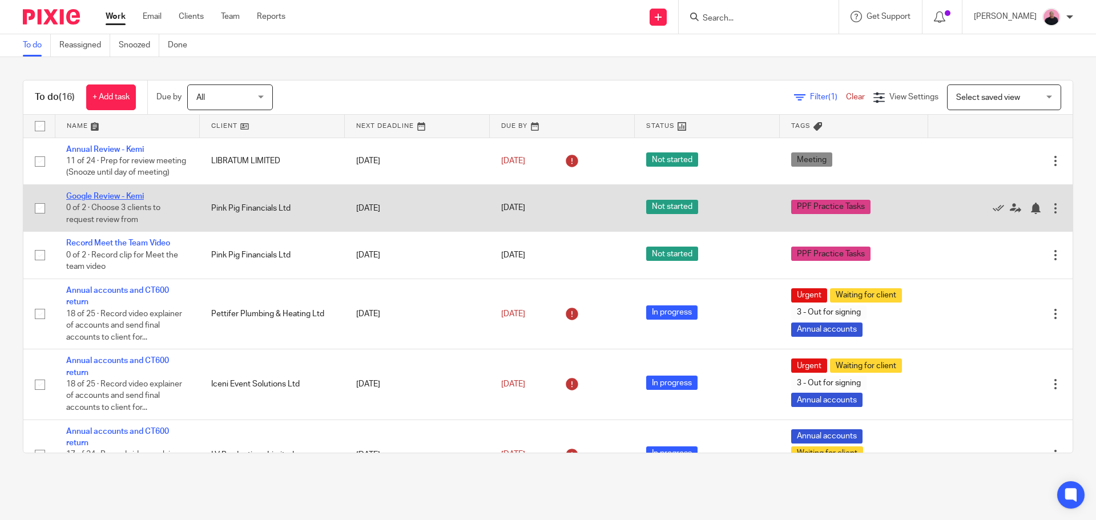
click at [123, 200] on link "Google Review - Kemi" at bounding box center [105, 196] width 78 height 8
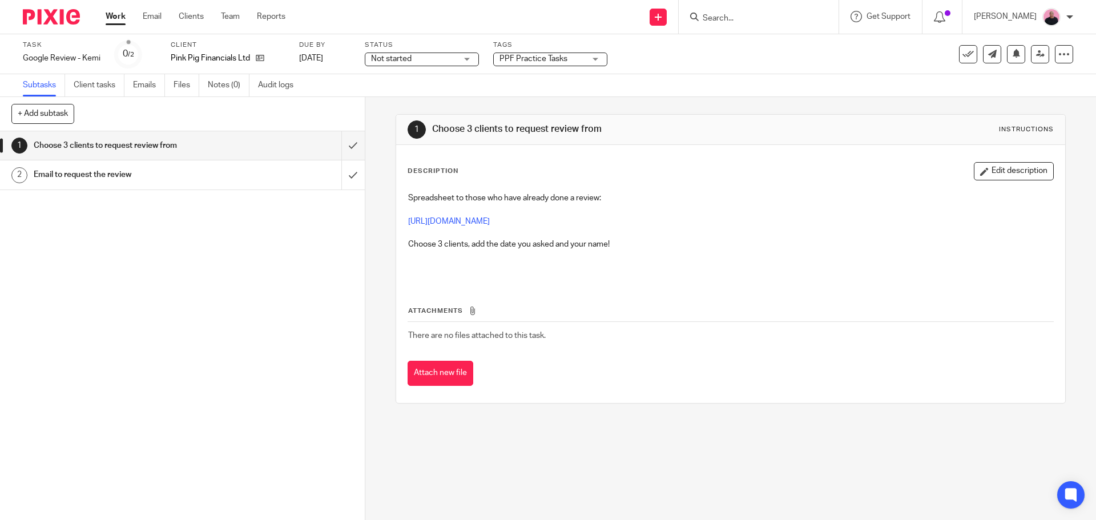
click at [471, 61] on div "Not started Not started" at bounding box center [422, 60] width 114 height 14
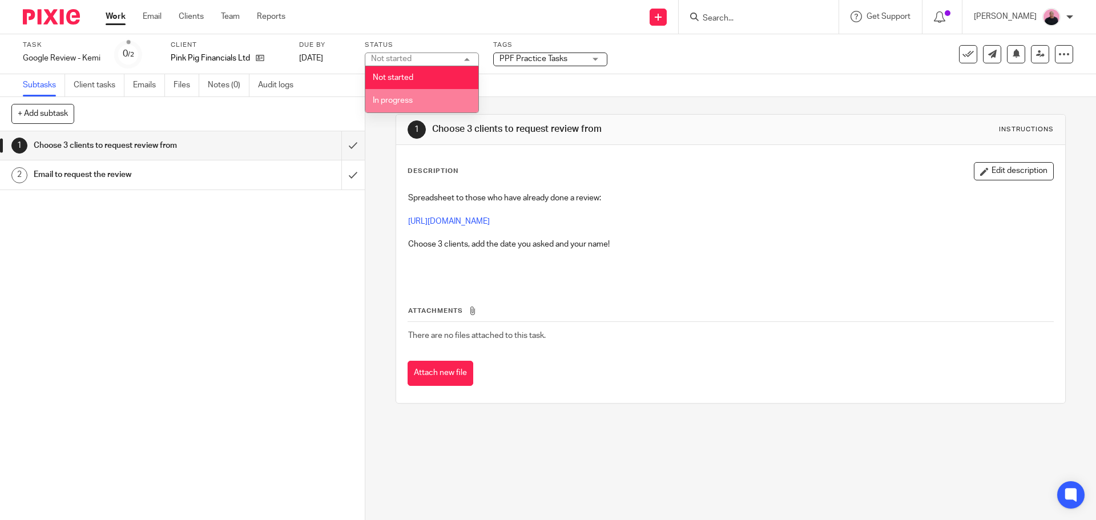
click at [413, 108] on li "In progress" at bounding box center [421, 100] width 113 height 23
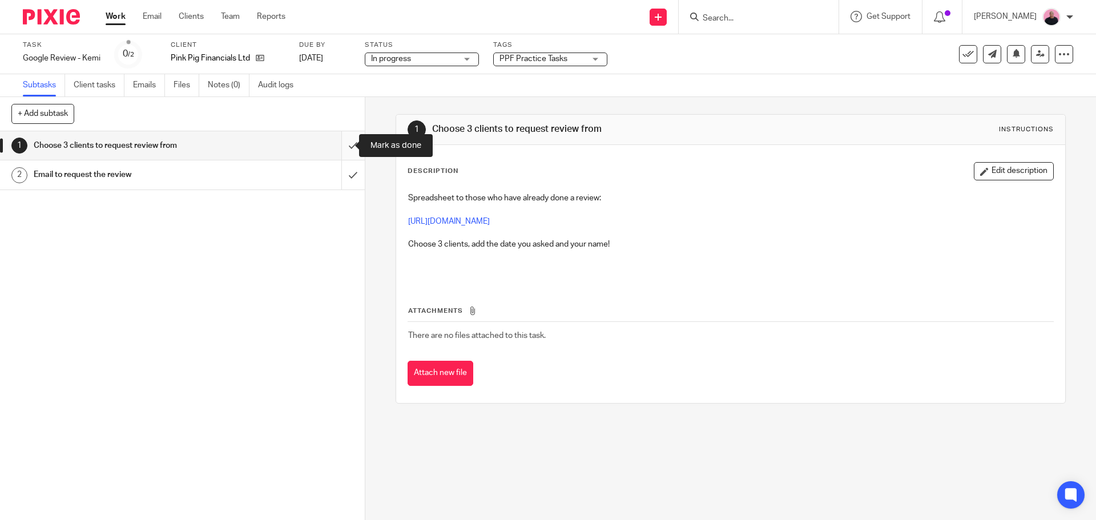
click at [334, 149] on input "submit" at bounding box center [182, 145] width 365 height 29
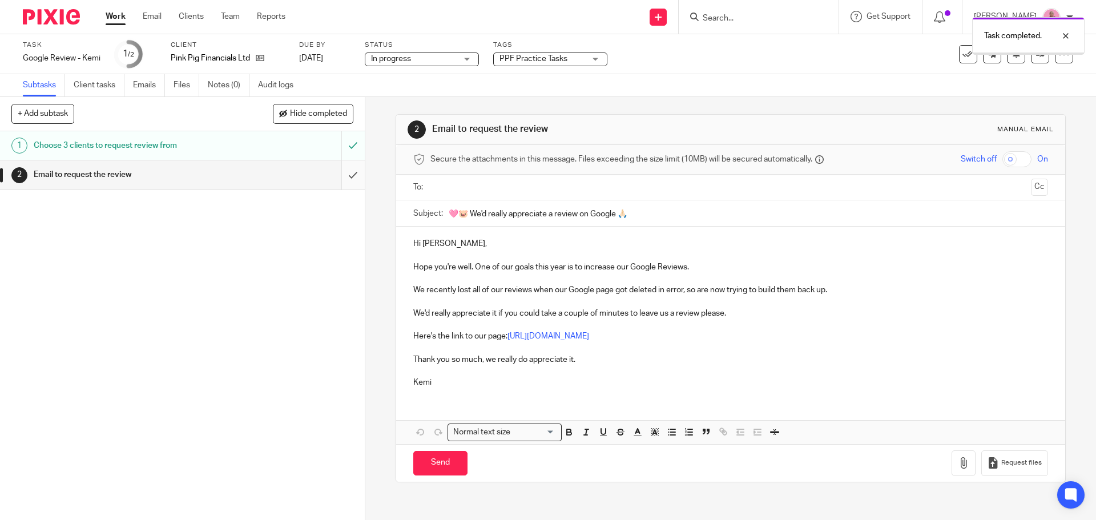
click at [342, 169] on input "submit" at bounding box center [182, 174] width 365 height 29
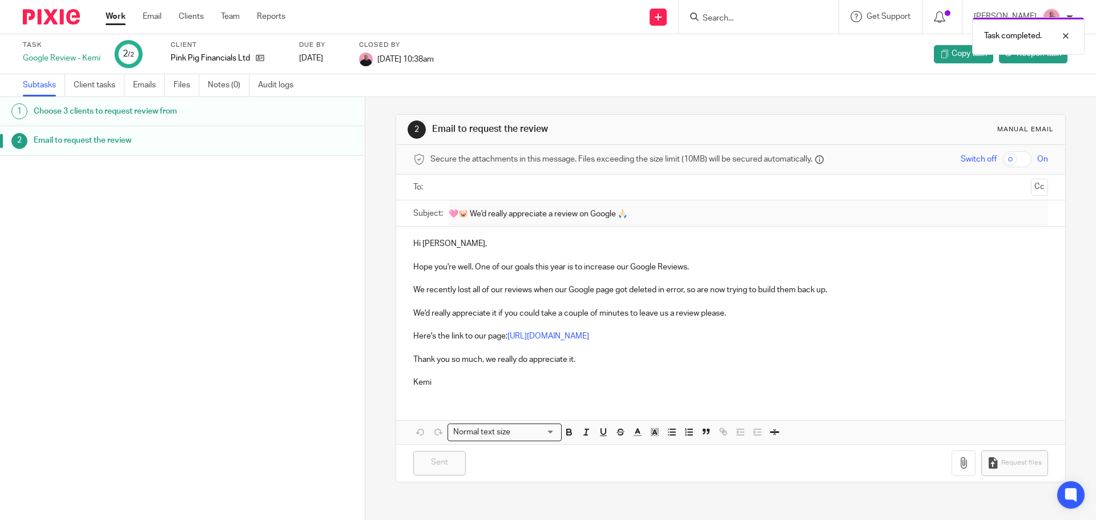
click at [114, 17] on link "Work" at bounding box center [116, 16] width 20 height 11
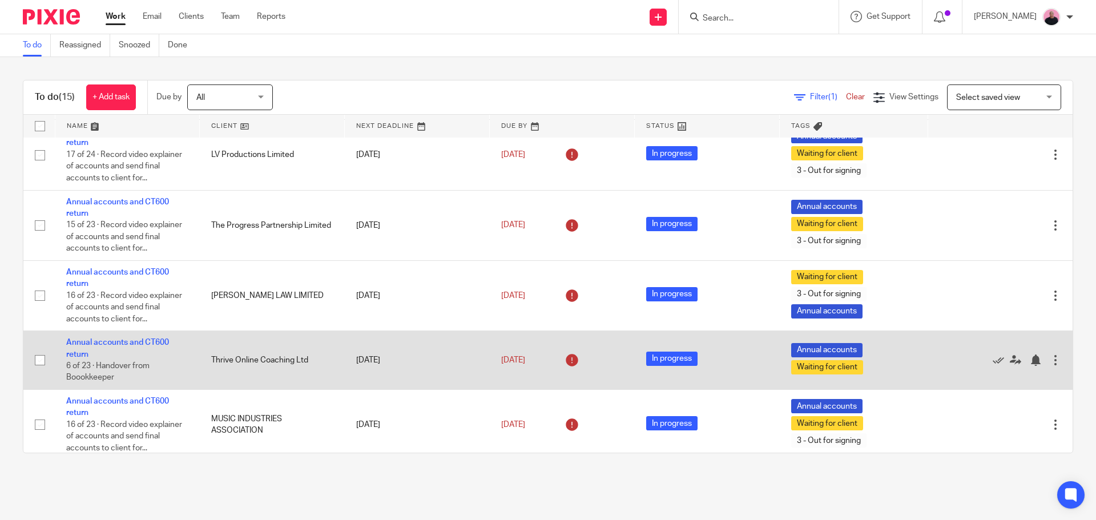
scroll to position [285, 0]
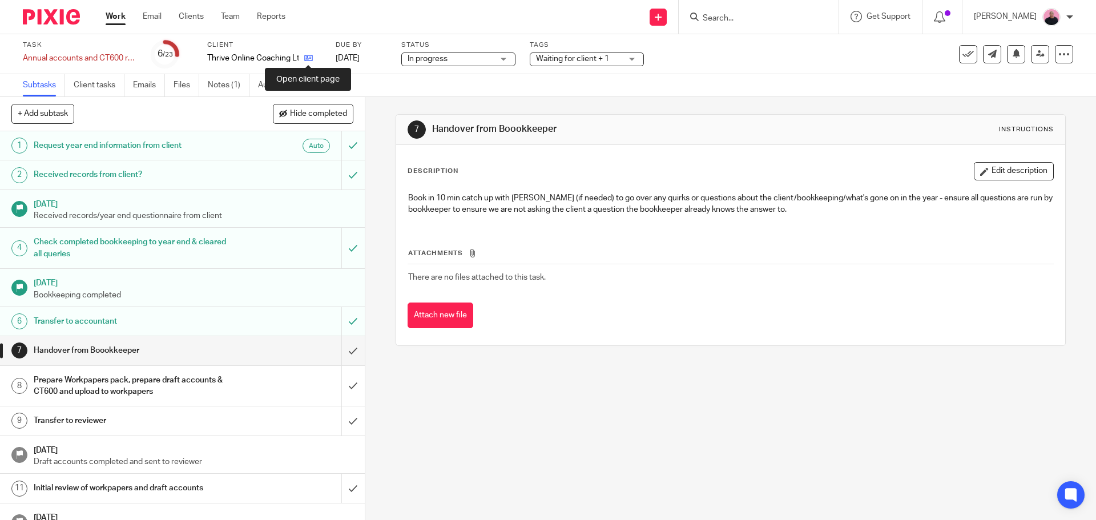
click at [309, 60] on icon at bounding box center [308, 58] width 9 height 9
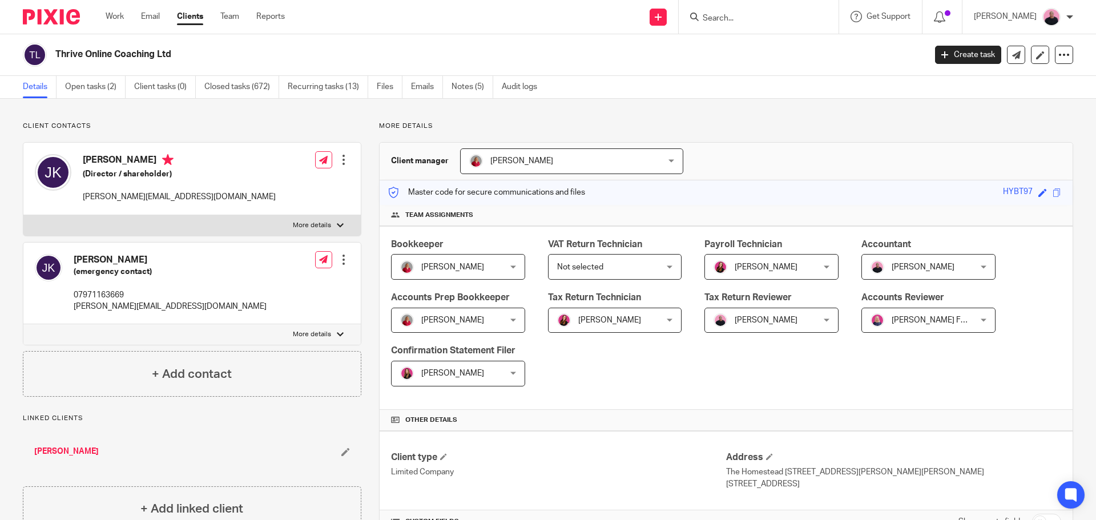
drag, startPoint x: 188, startPoint y: 55, endPoint x: 57, endPoint y: 55, distance: 131.3
click at [57, 55] on h2 "Thrive Online Coaching Ltd" at bounding box center [400, 55] width 690 height 12
copy h2 "Thrive Online Coaching Ltd"
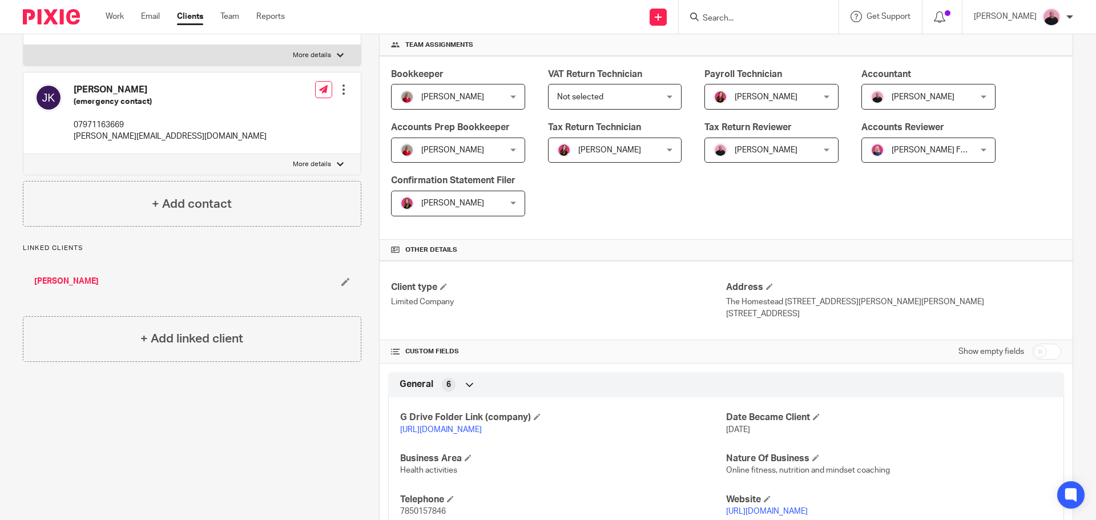
scroll to position [343, 0]
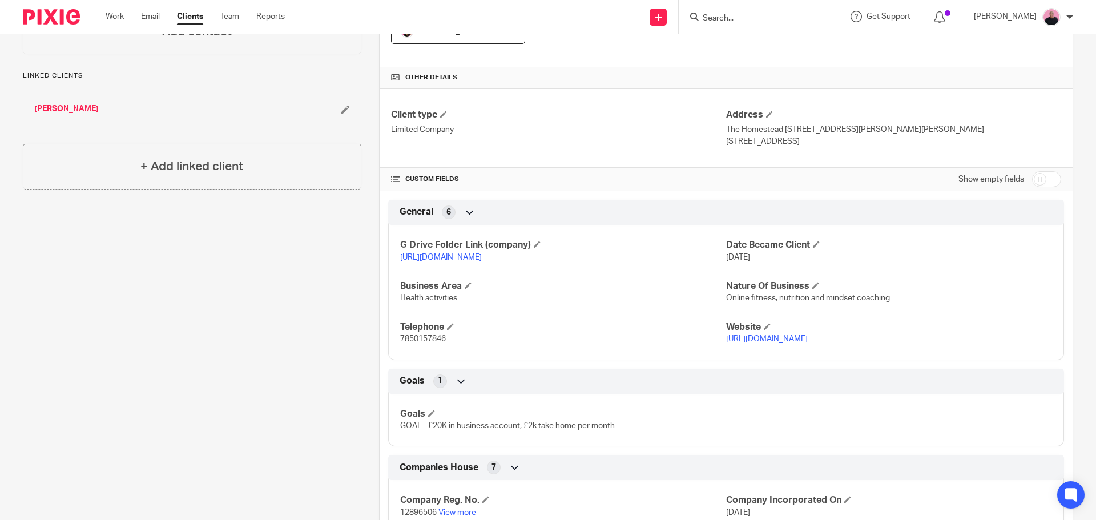
click at [482, 257] on link "[URL][DOMAIN_NAME]" at bounding box center [441, 257] width 82 height 8
